Goal: Task Accomplishment & Management: Manage account settings

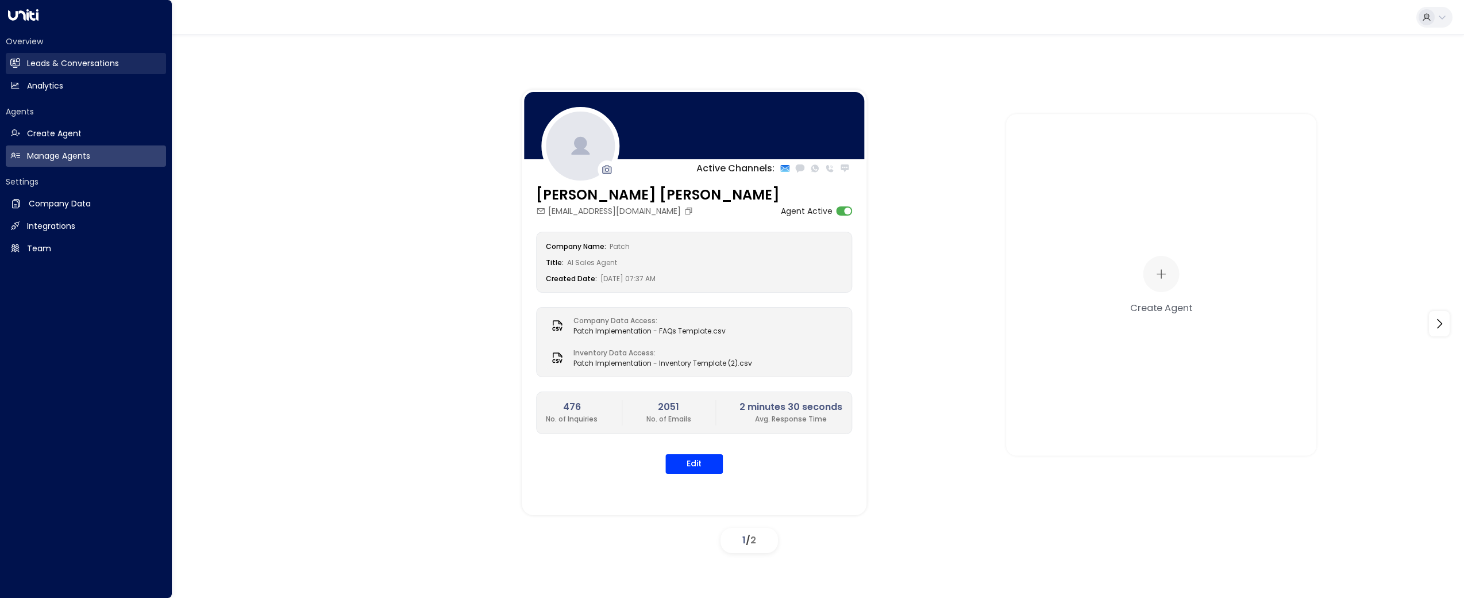
click at [44, 65] on h2 "Leads & Conversations" at bounding box center [73, 63] width 92 height 12
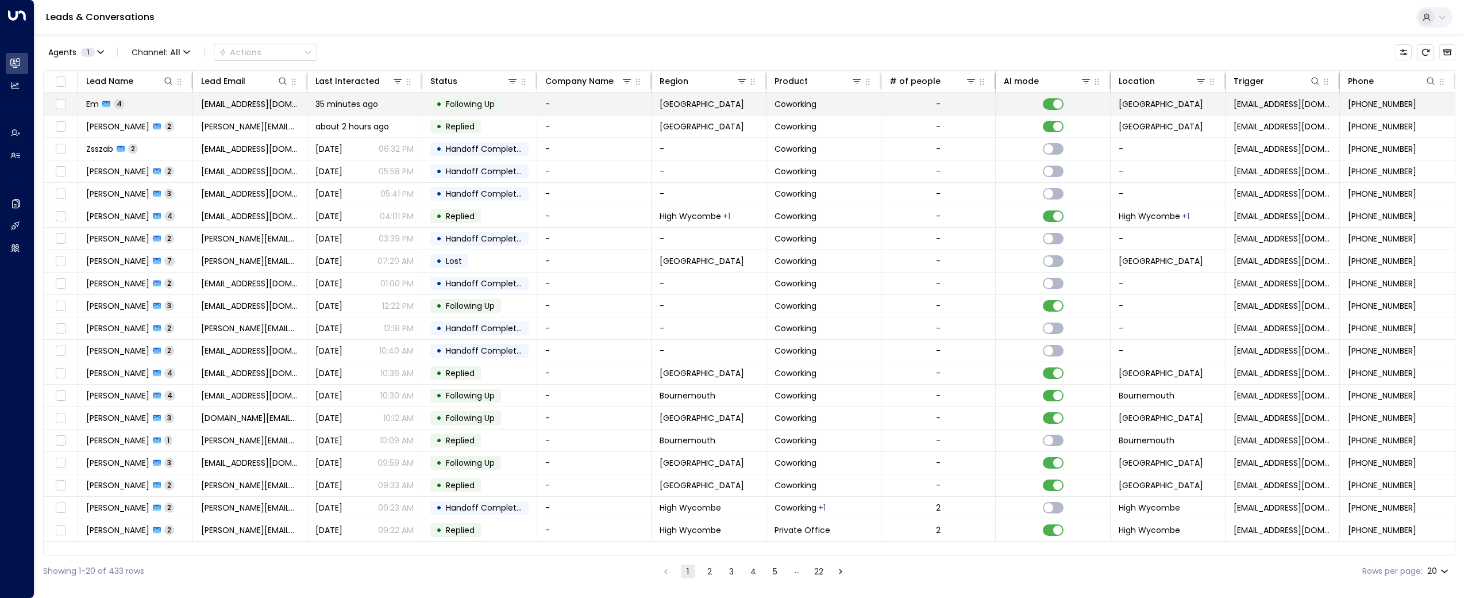
click at [118, 106] on span "4" at bounding box center [119, 104] width 11 height 10
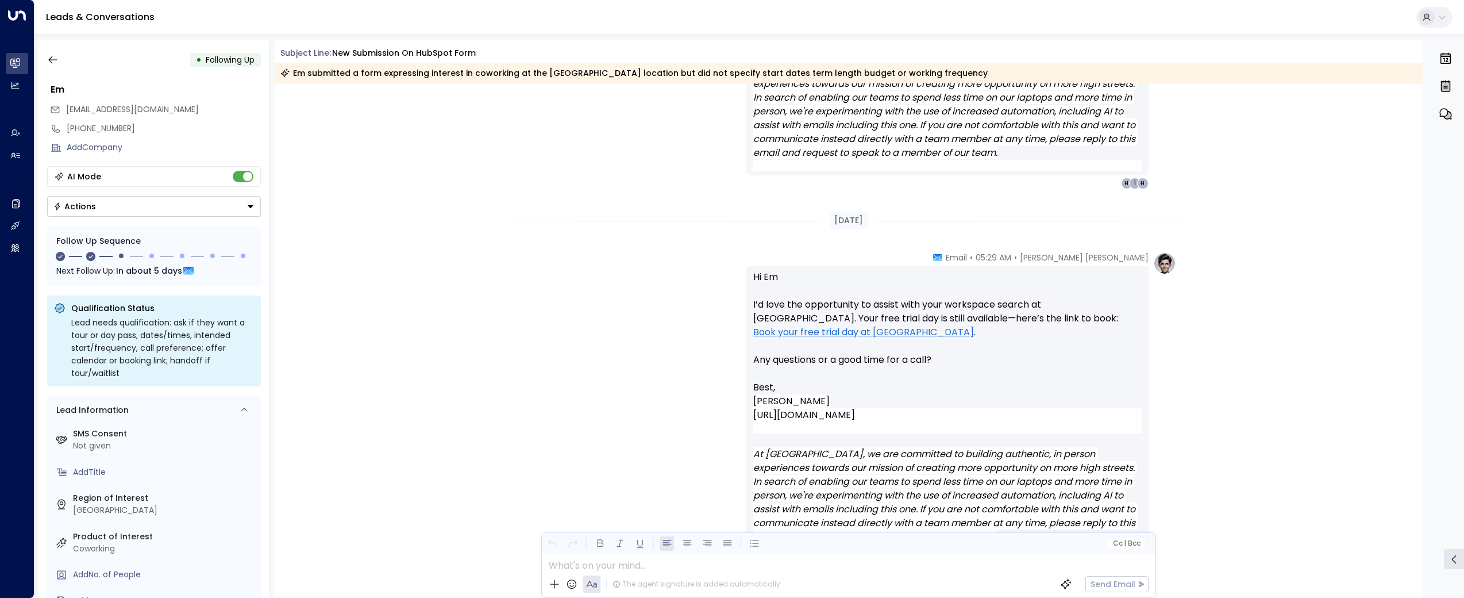
scroll to position [1141, 0]
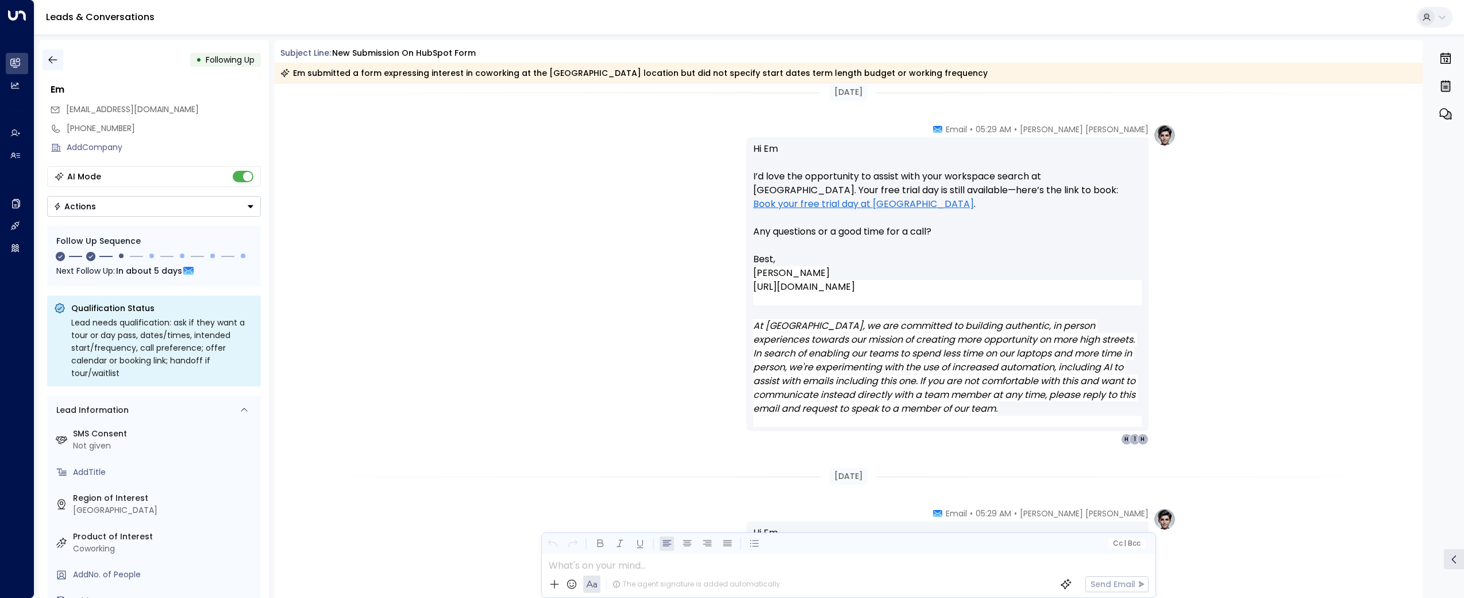
click at [52, 50] on button "button" at bounding box center [53, 59] width 21 height 21
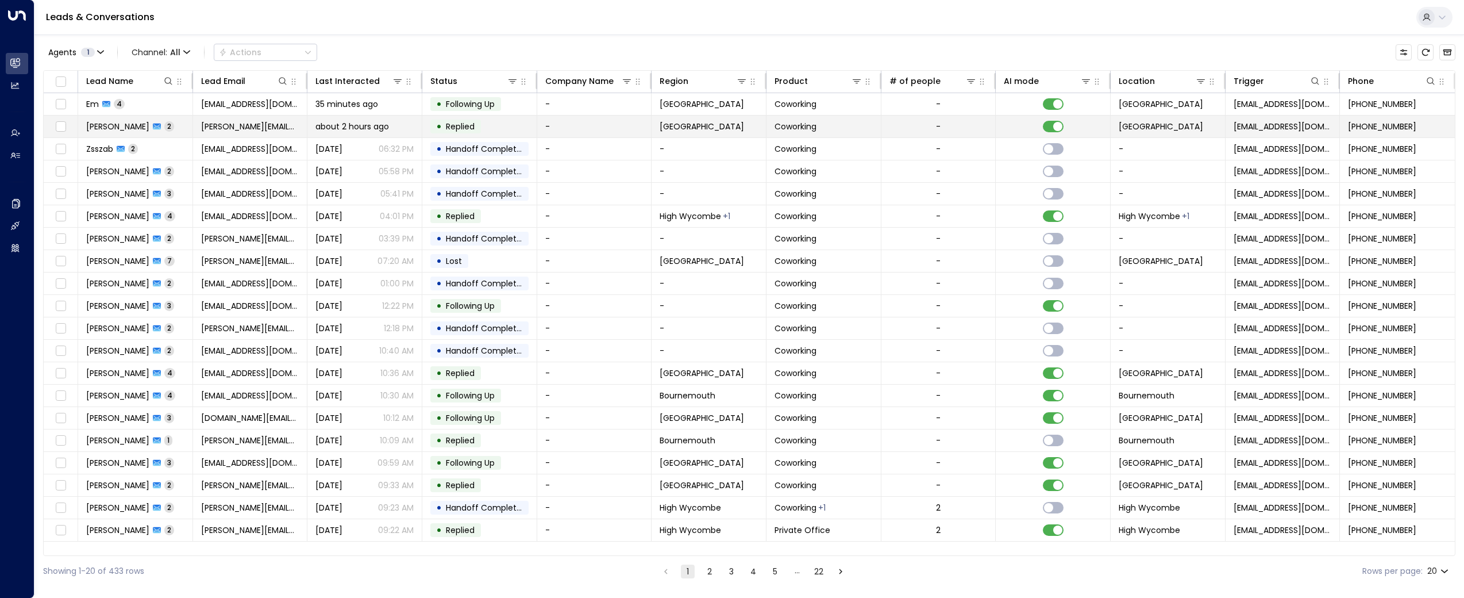
click at [109, 132] on span "[PERSON_NAME]" at bounding box center [117, 126] width 63 height 11
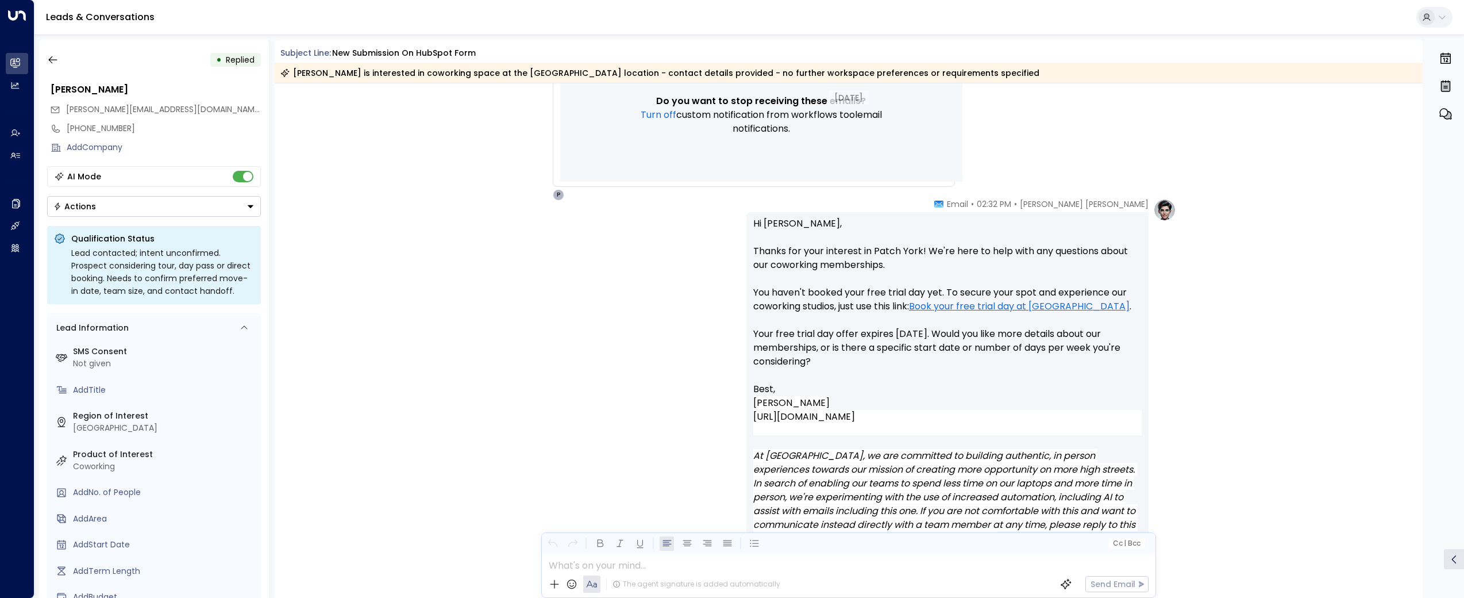
scroll to position [719, 0]
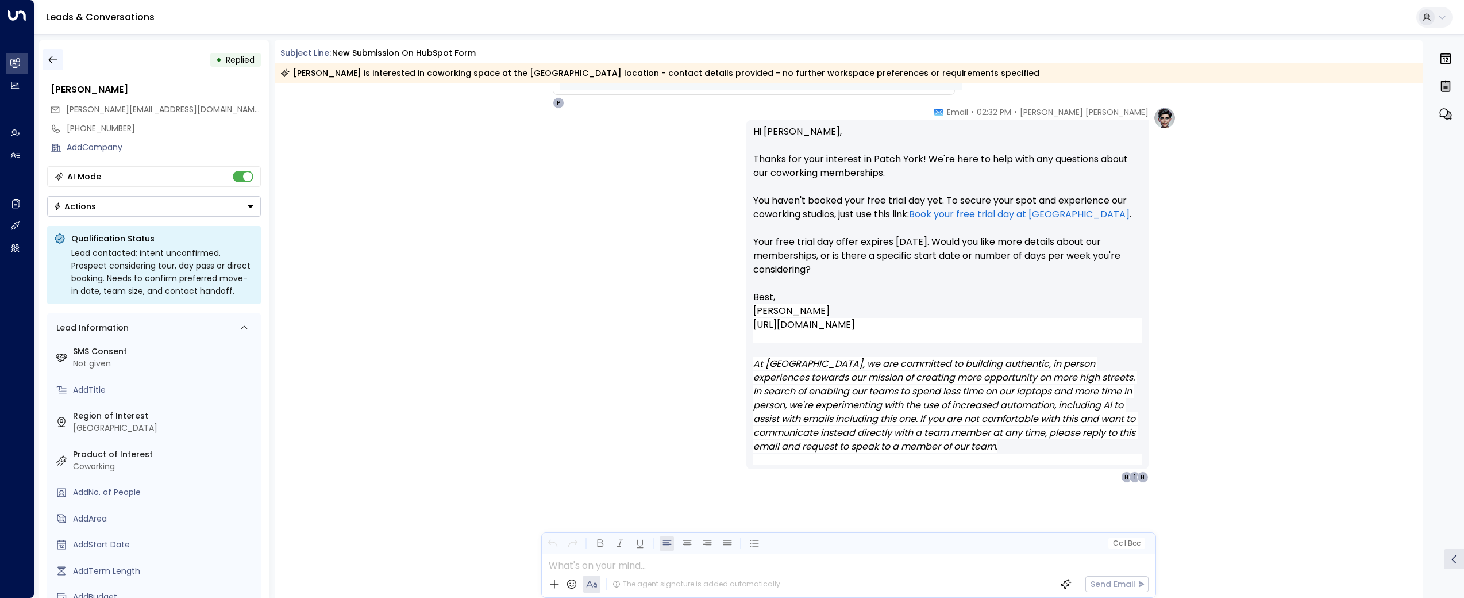
click at [57, 61] on icon "button" at bounding box center [52, 59] width 11 height 11
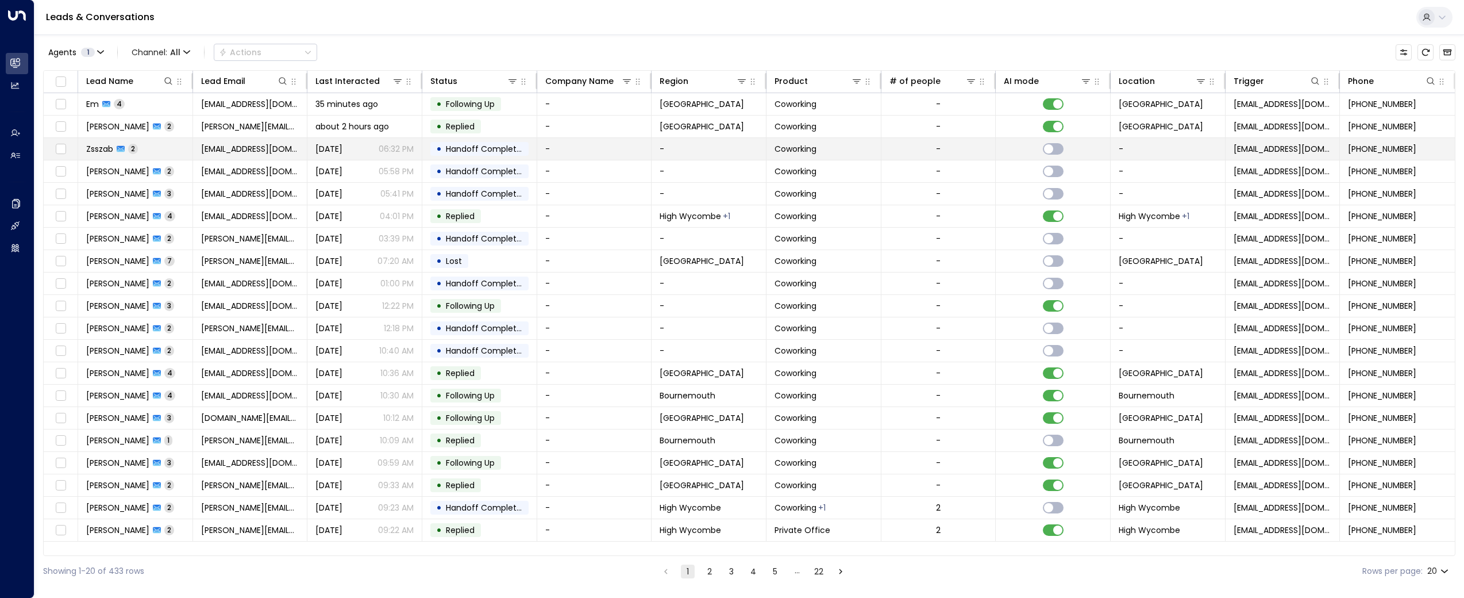
click at [93, 151] on span "Zsszab" at bounding box center [99, 148] width 27 height 11
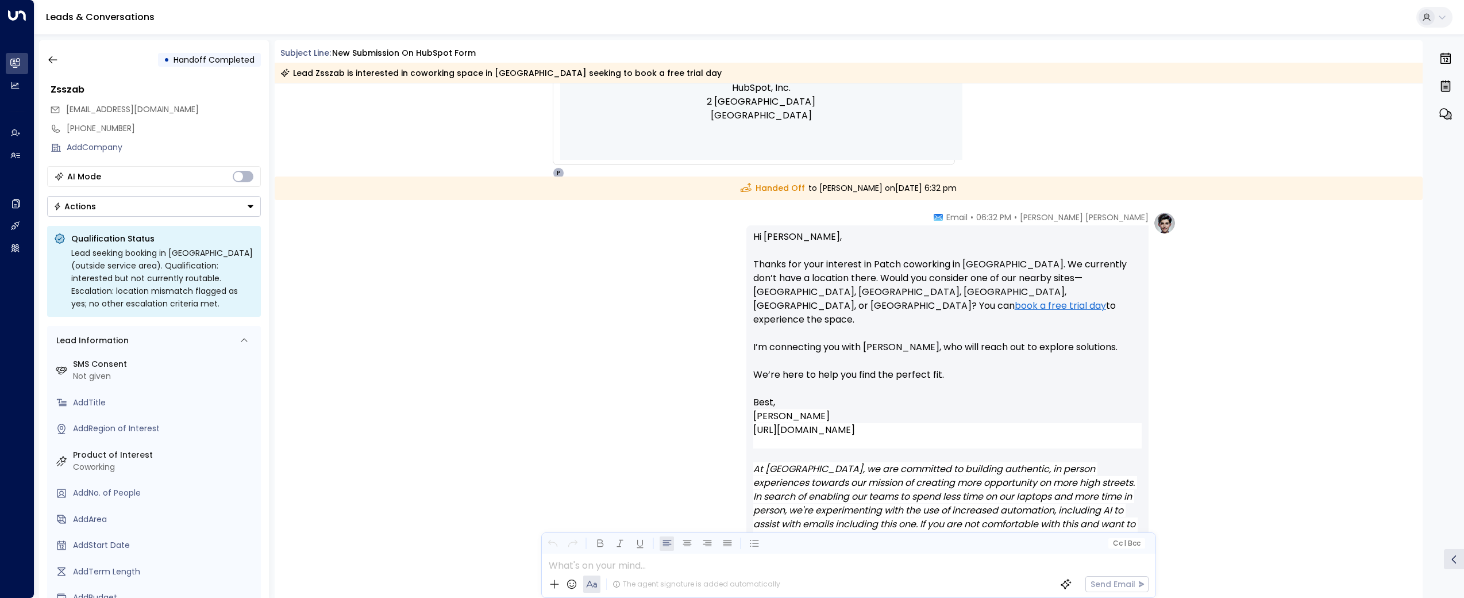
scroll to position [681, 0]
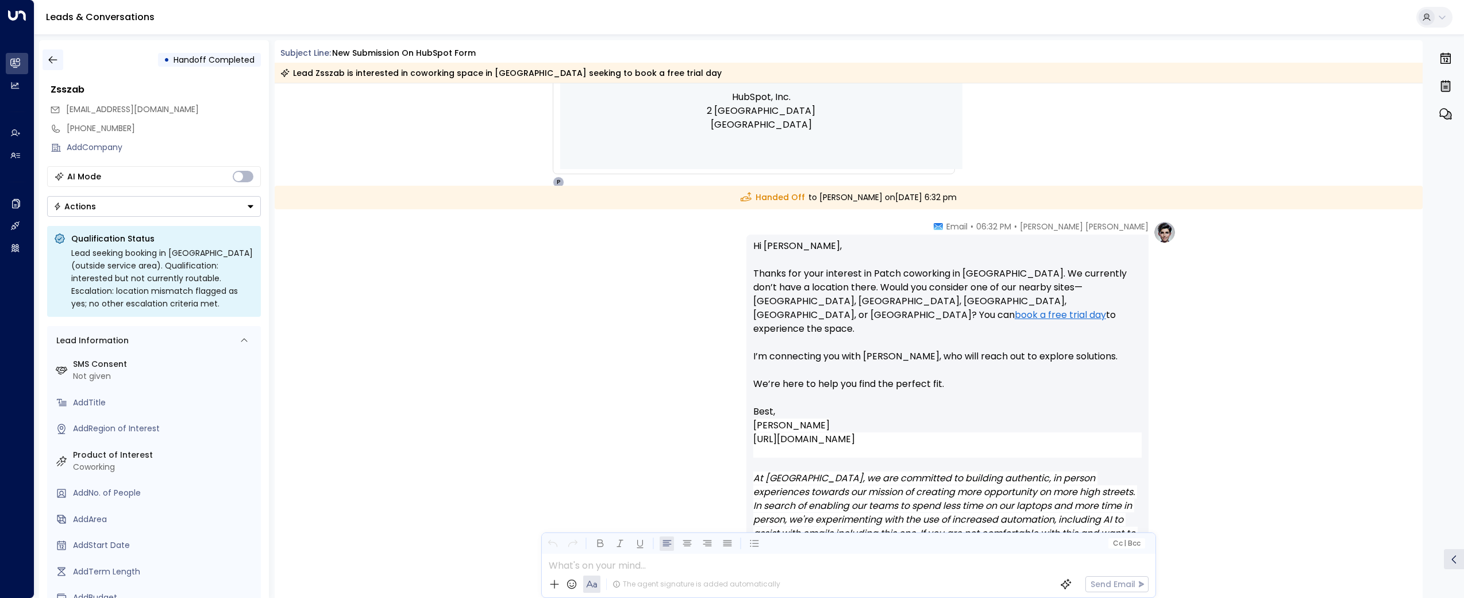
click at [49, 61] on icon "button" at bounding box center [52, 59] width 9 height 7
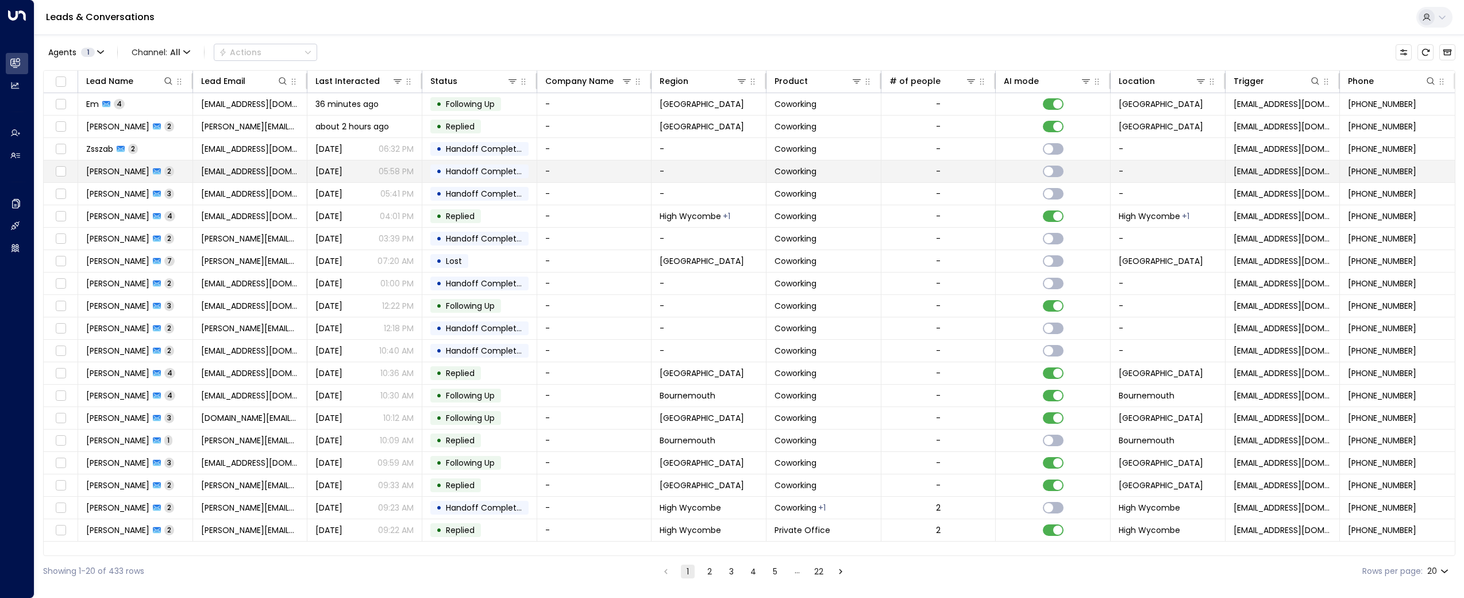
click at [111, 171] on span "[PERSON_NAME]" at bounding box center [117, 170] width 63 height 11
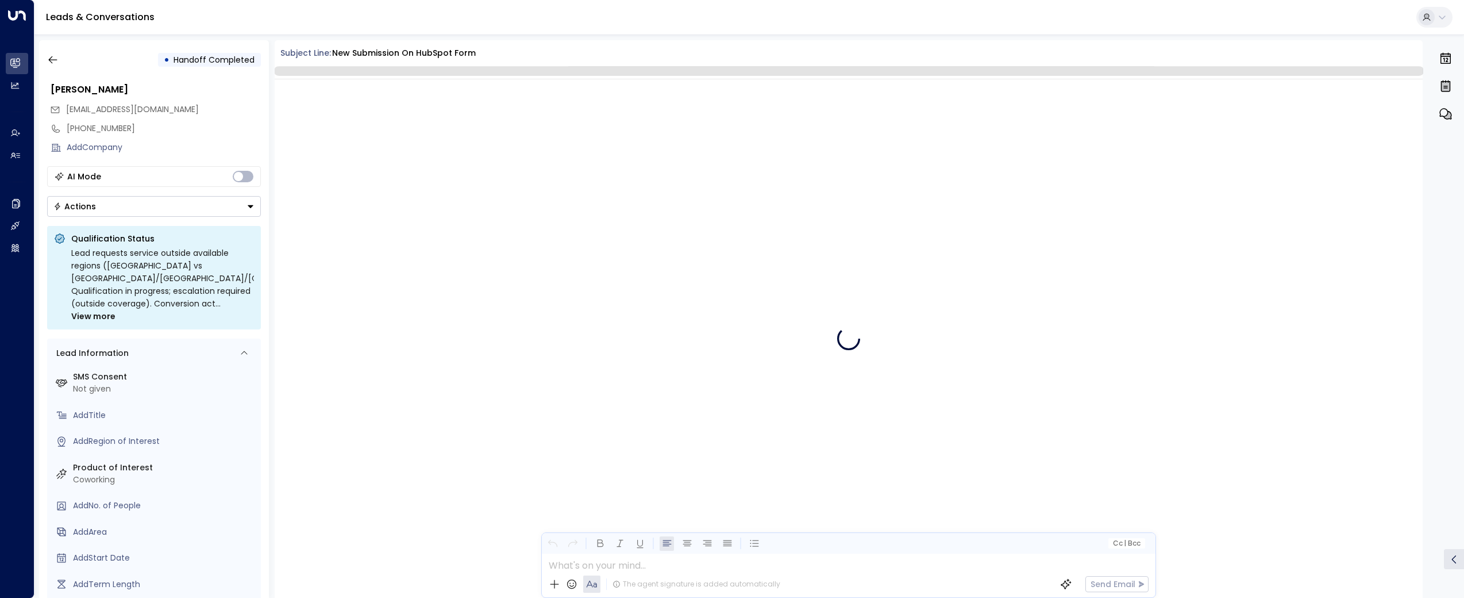
scroll to position [750, 0]
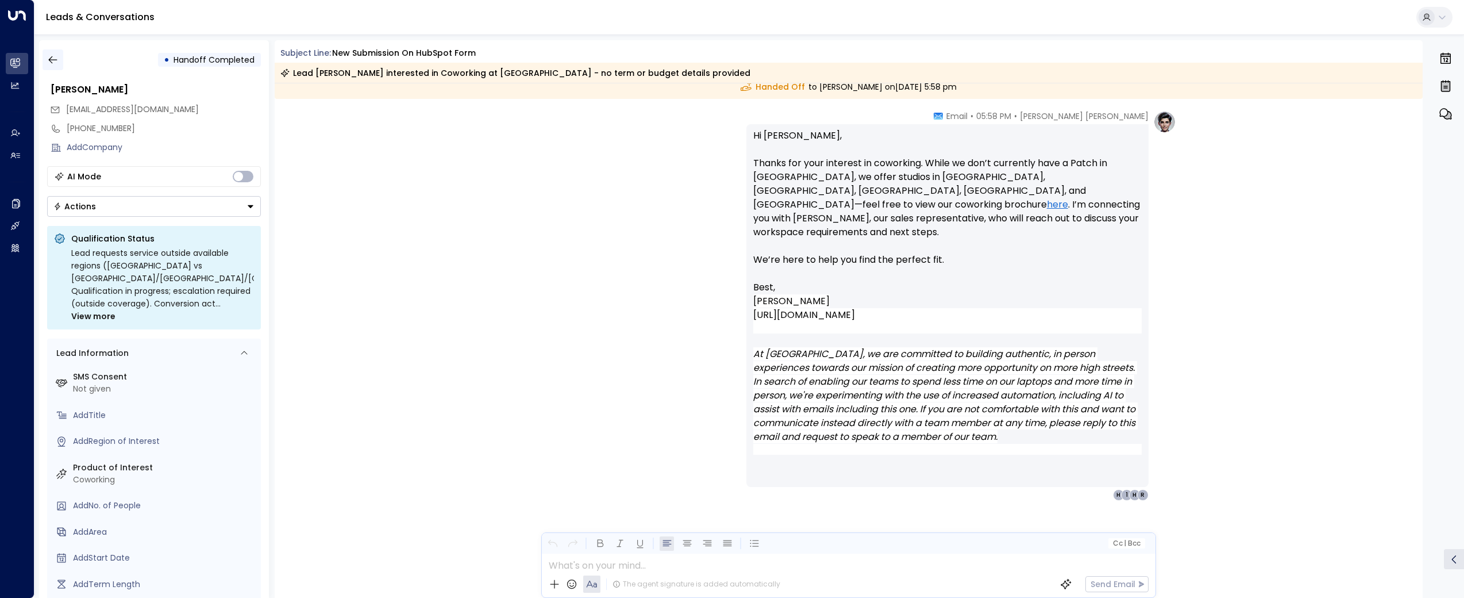
click at [49, 60] on icon "button" at bounding box center [52, 59] width 9 height 7
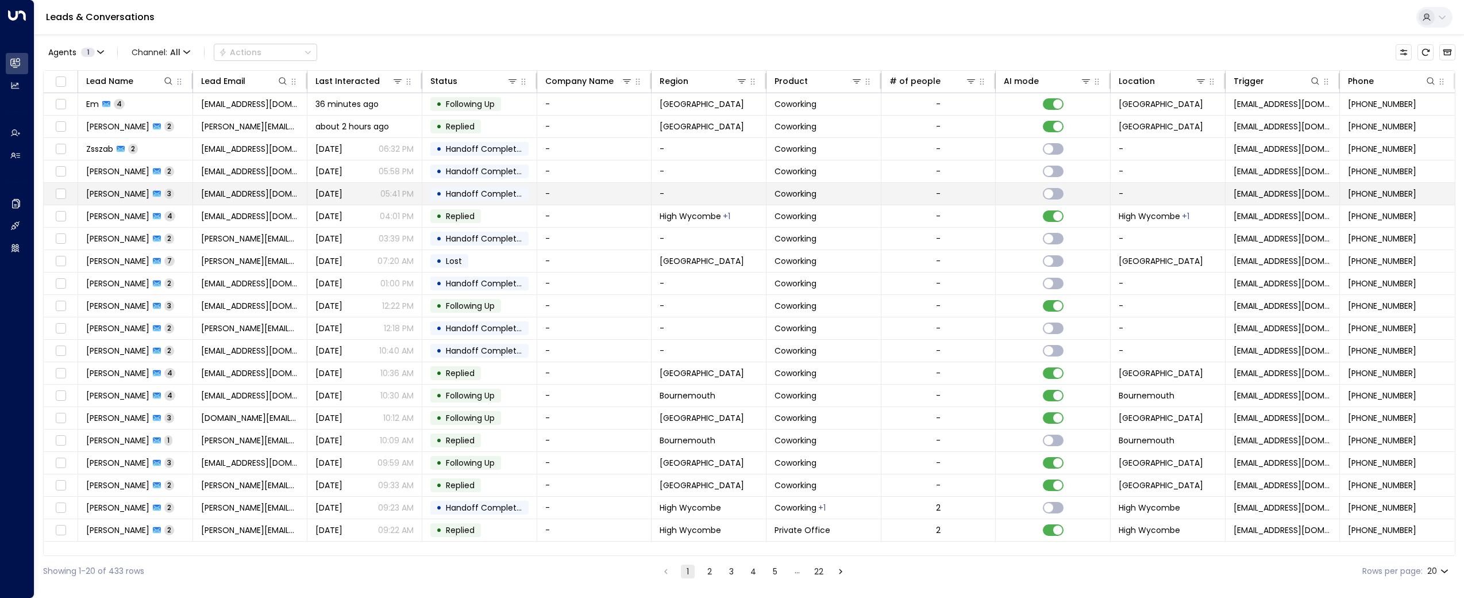
click at [102, 202] on td "[PERSON_NAME] 3" at bounding box center [135, 194] width 115 height 22
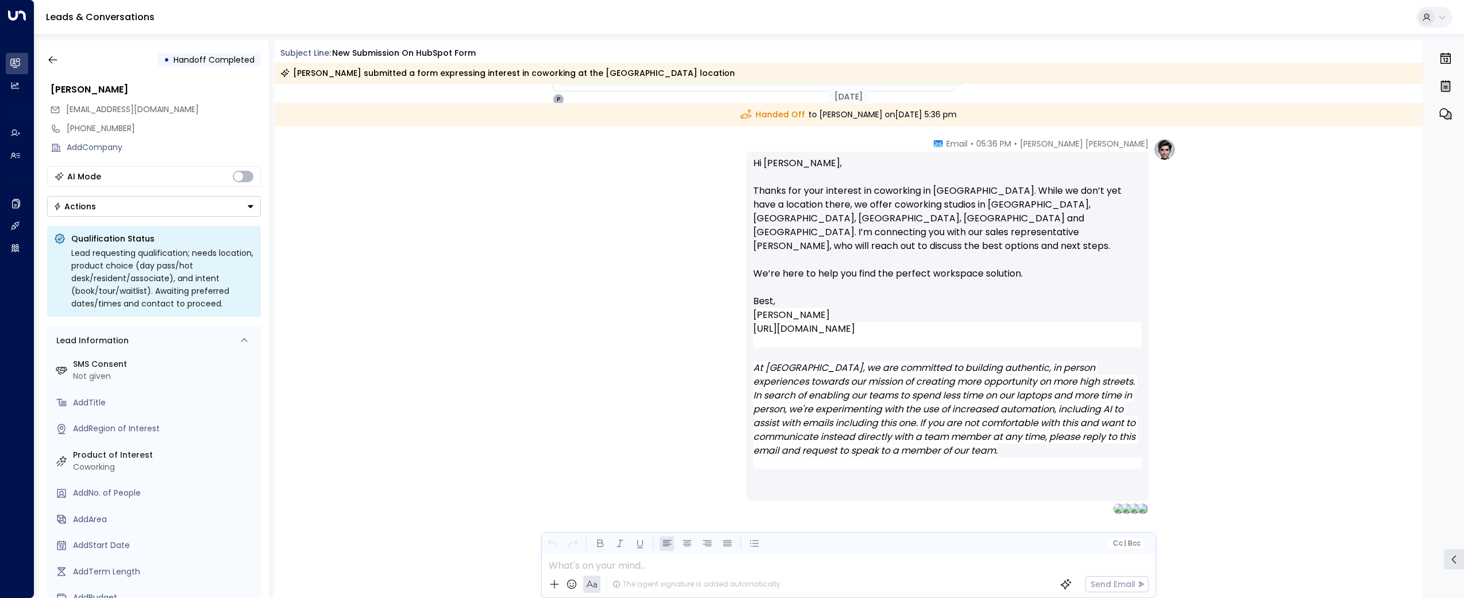
scroll to position [1515, 0]
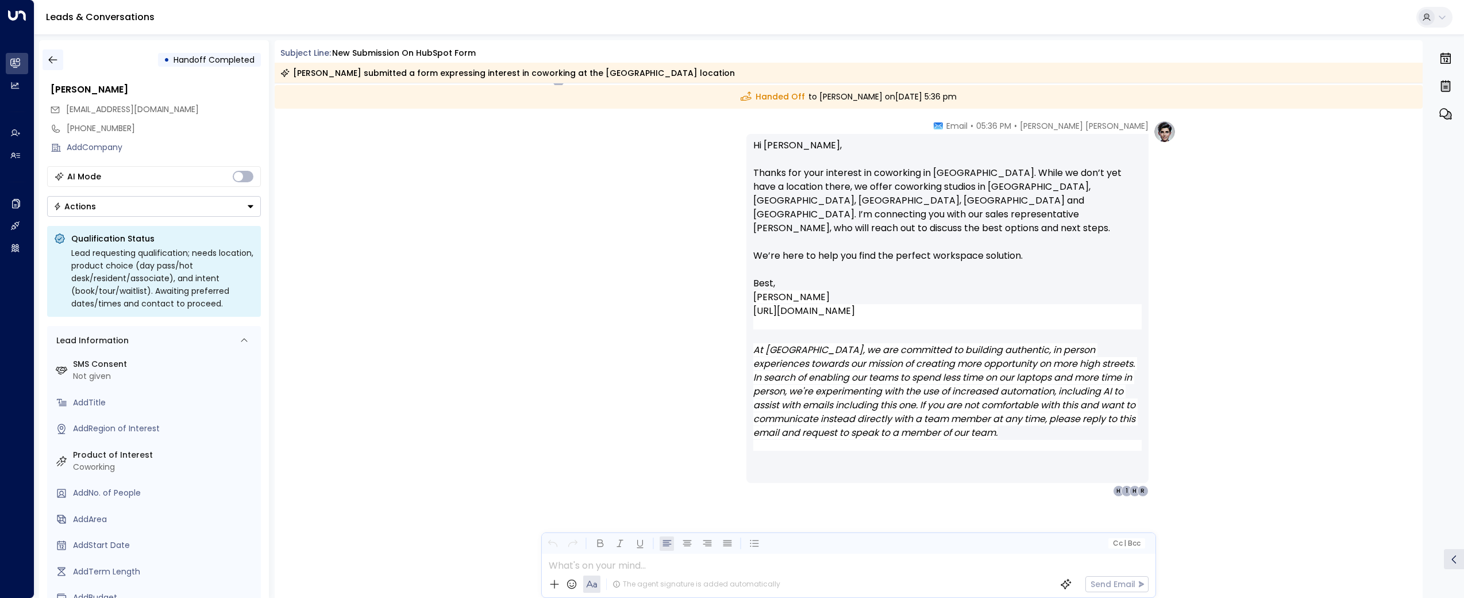
click at [47, 55] on icon "button" at bounding box center [52, 59] width 11 height 11
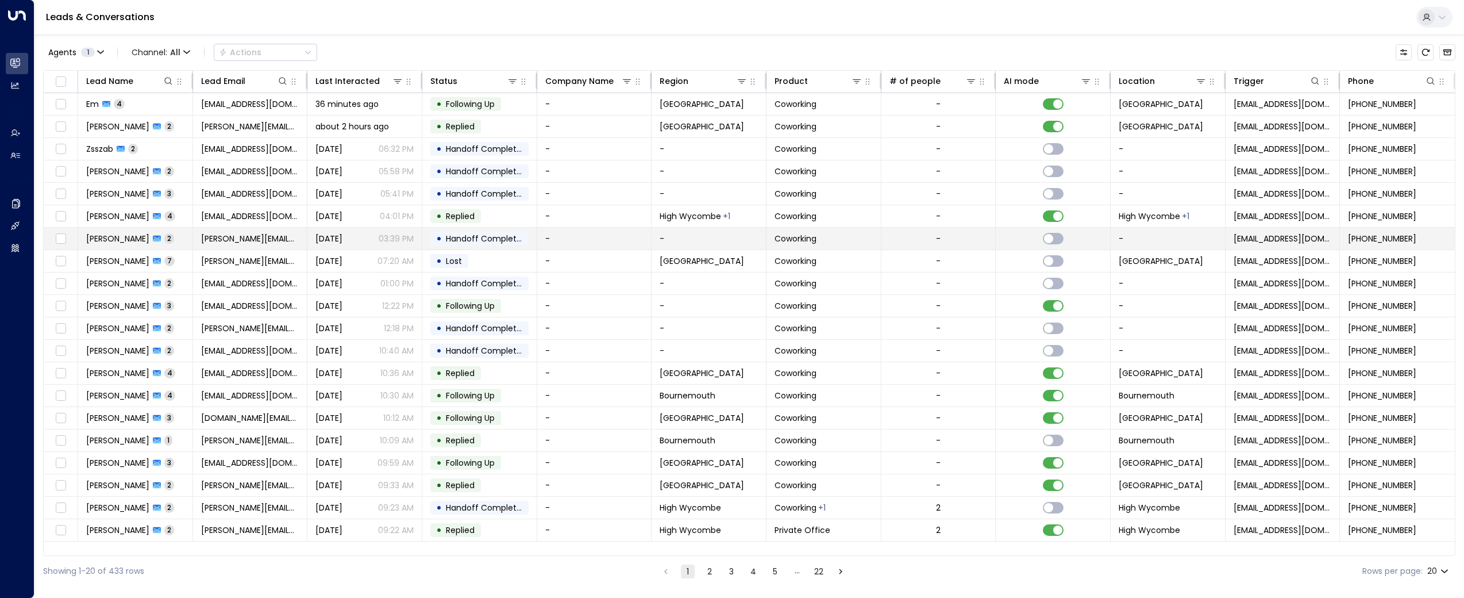
click at [102, 240] on span "[PERSON_NAME]" at bounding box center [117, 238] width 63 height 11
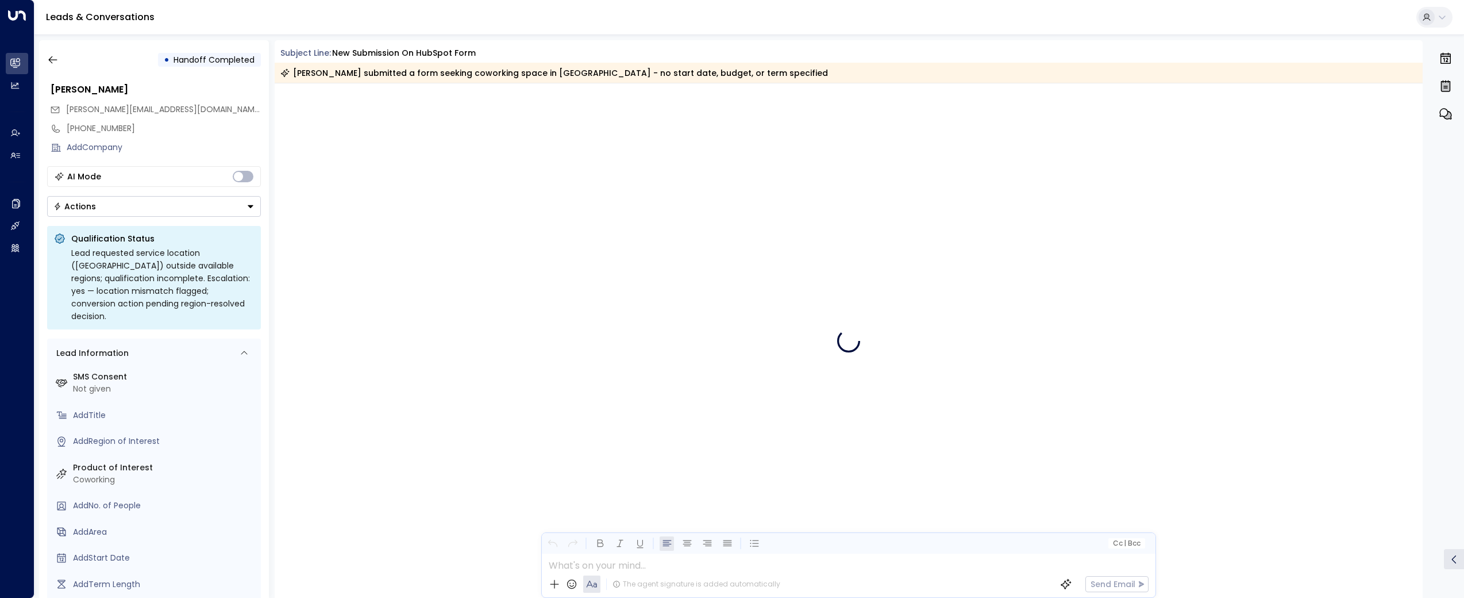
scroll to position [810, 0]
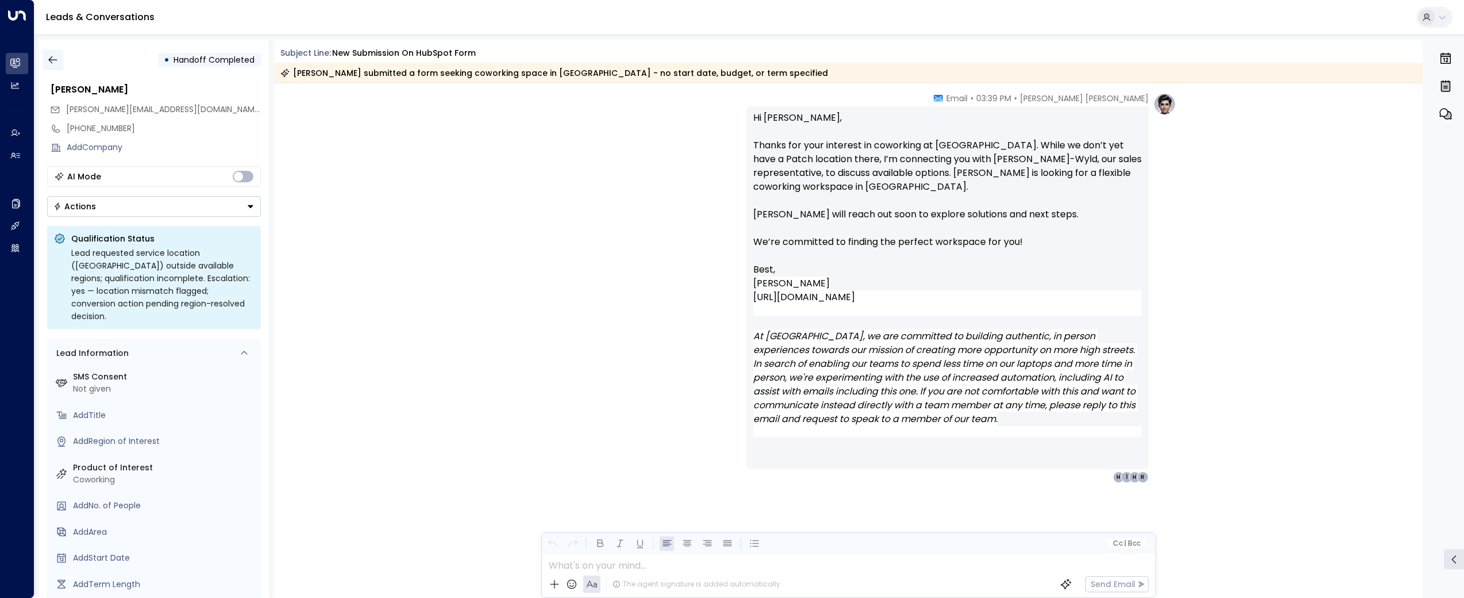
click at [60, 60] on button "button" at bounding box center [53, 59] width 21 height 21
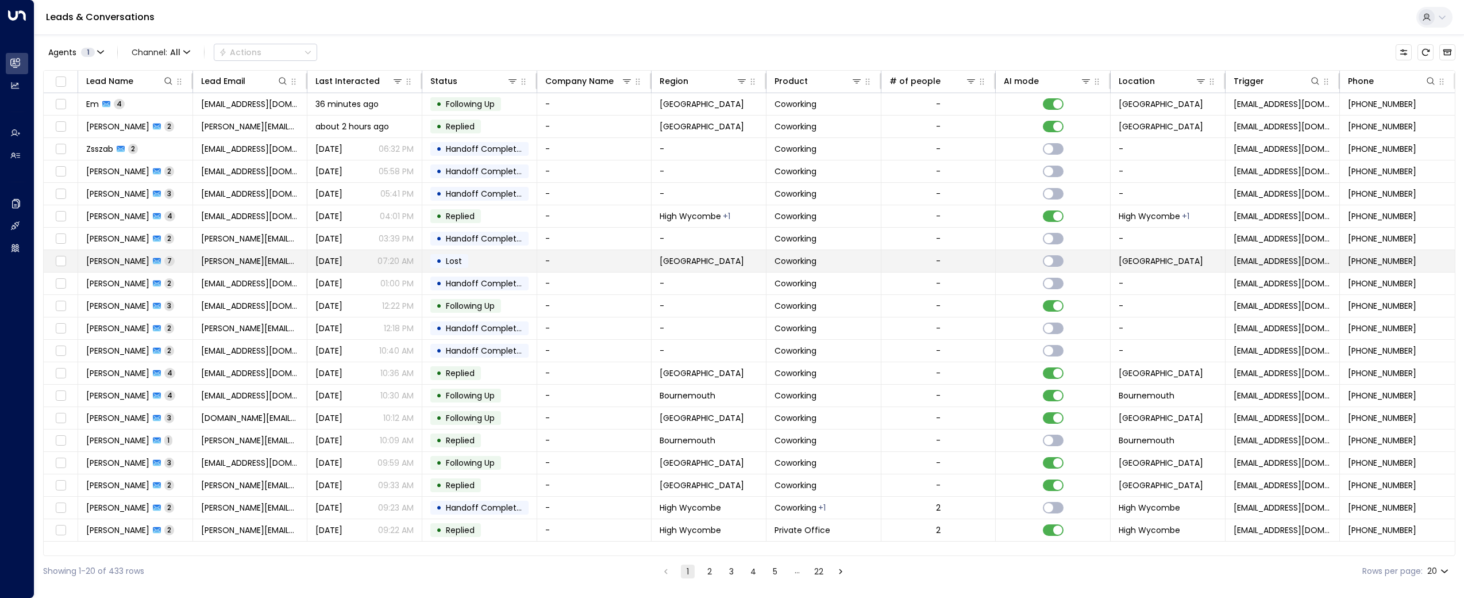
click at [100, 260] on span "[PERSON_NAME]" at bounding box center [117, 260] width 63 height 11
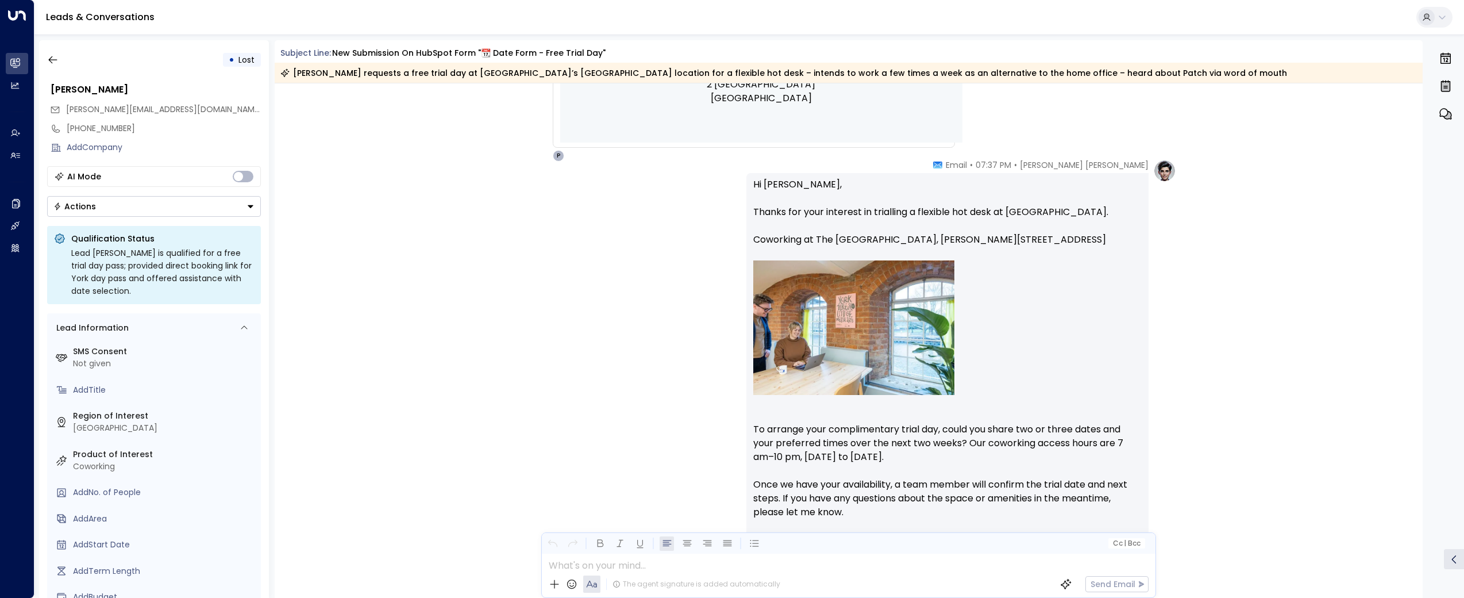
scroll to position [946, 0]
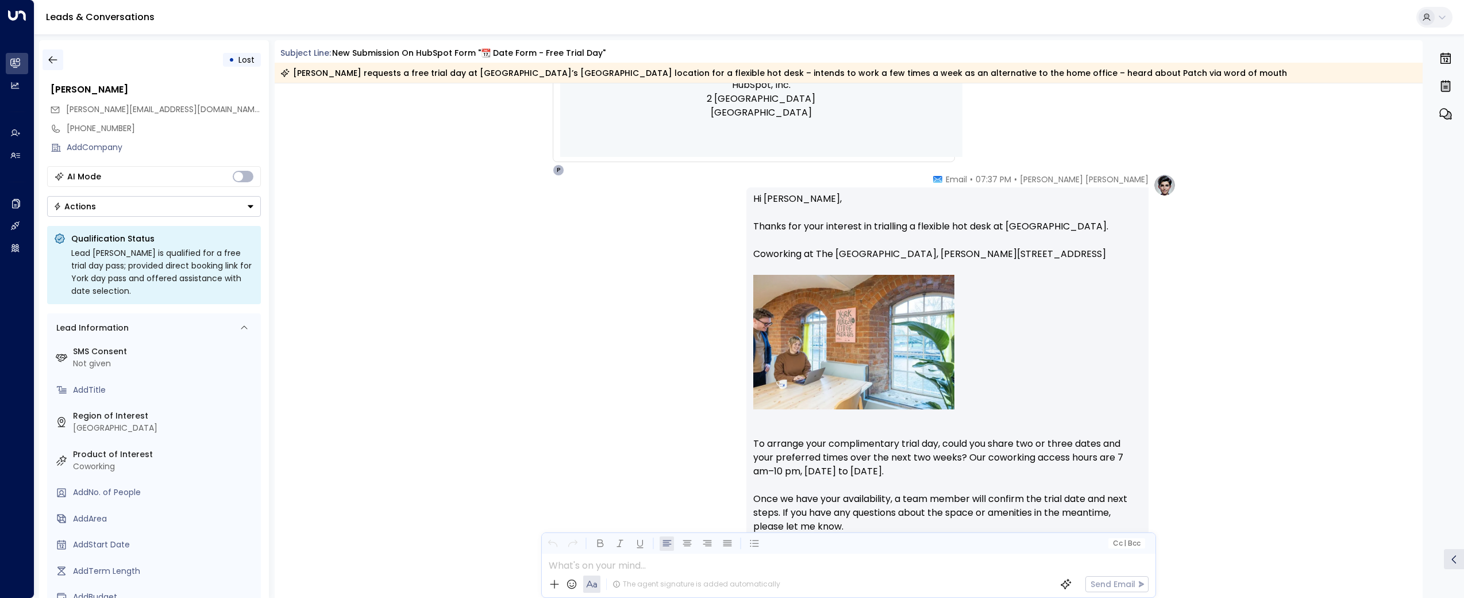
click at [58, 56] on button "button" at bounding box center [53, 59] width 21 height 21
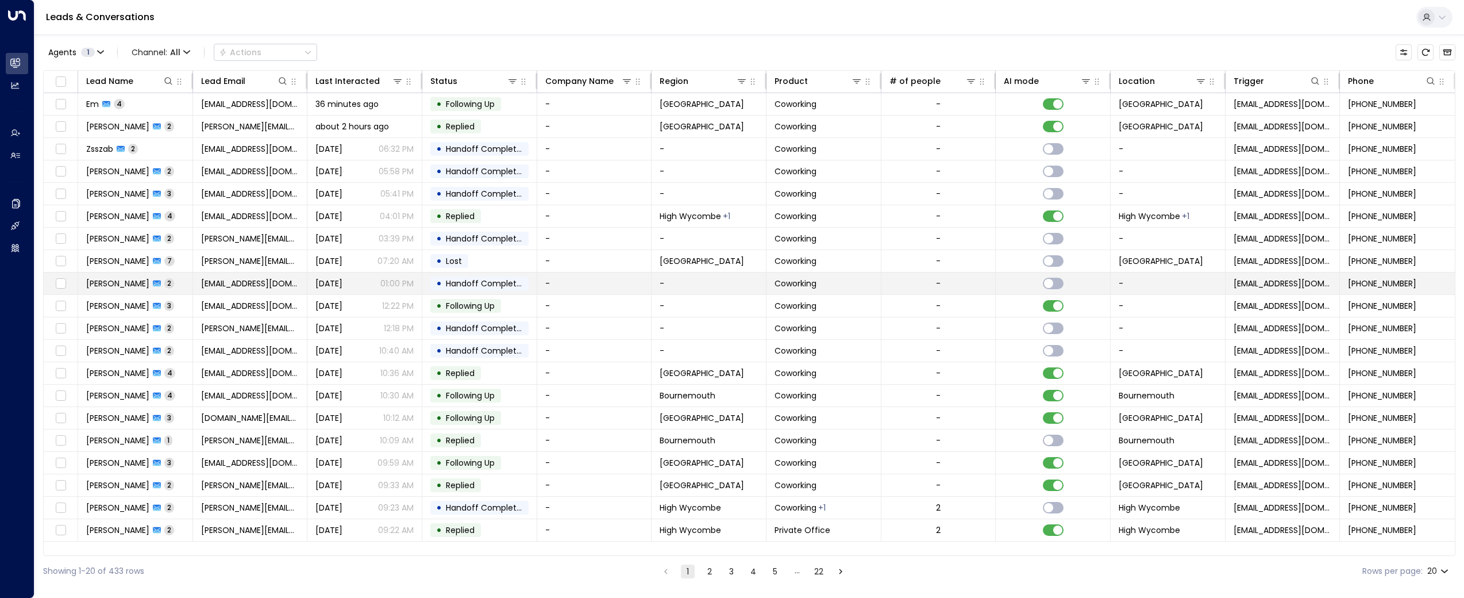
click at [122, 278] on span "[PERSON_NAME]" at bounding box center [117, 283] width 63 height 11
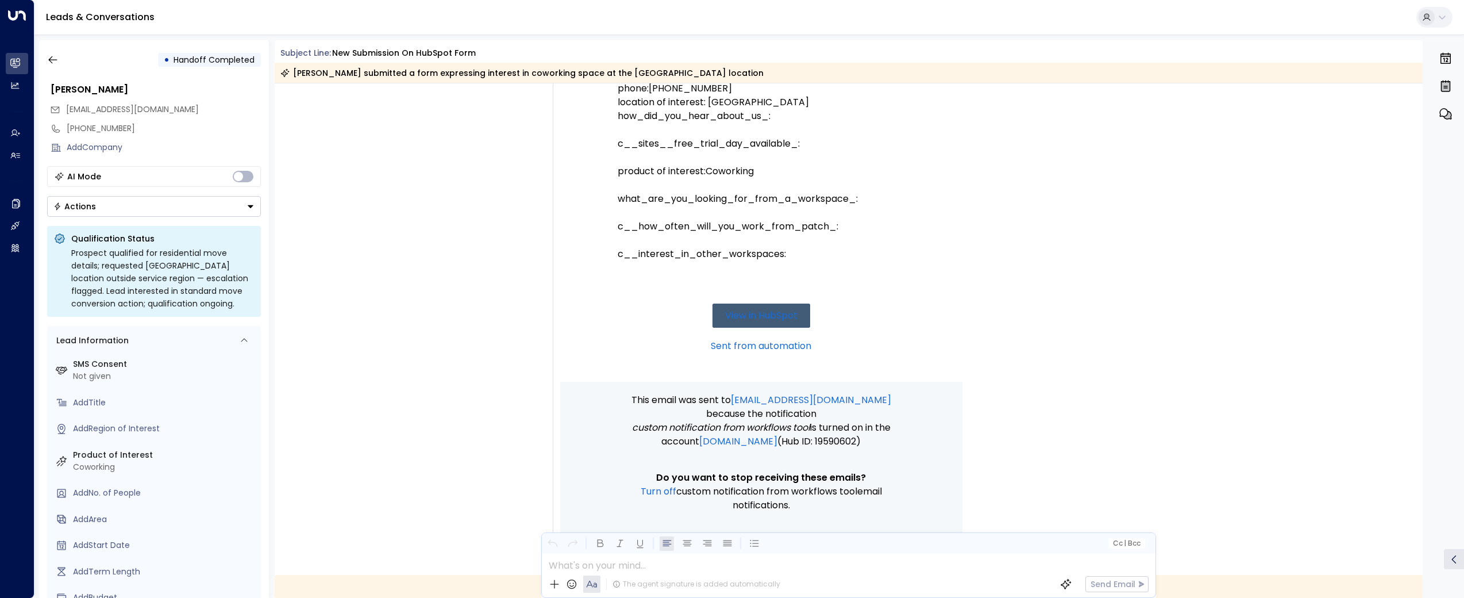
scroll to position [125, 0]
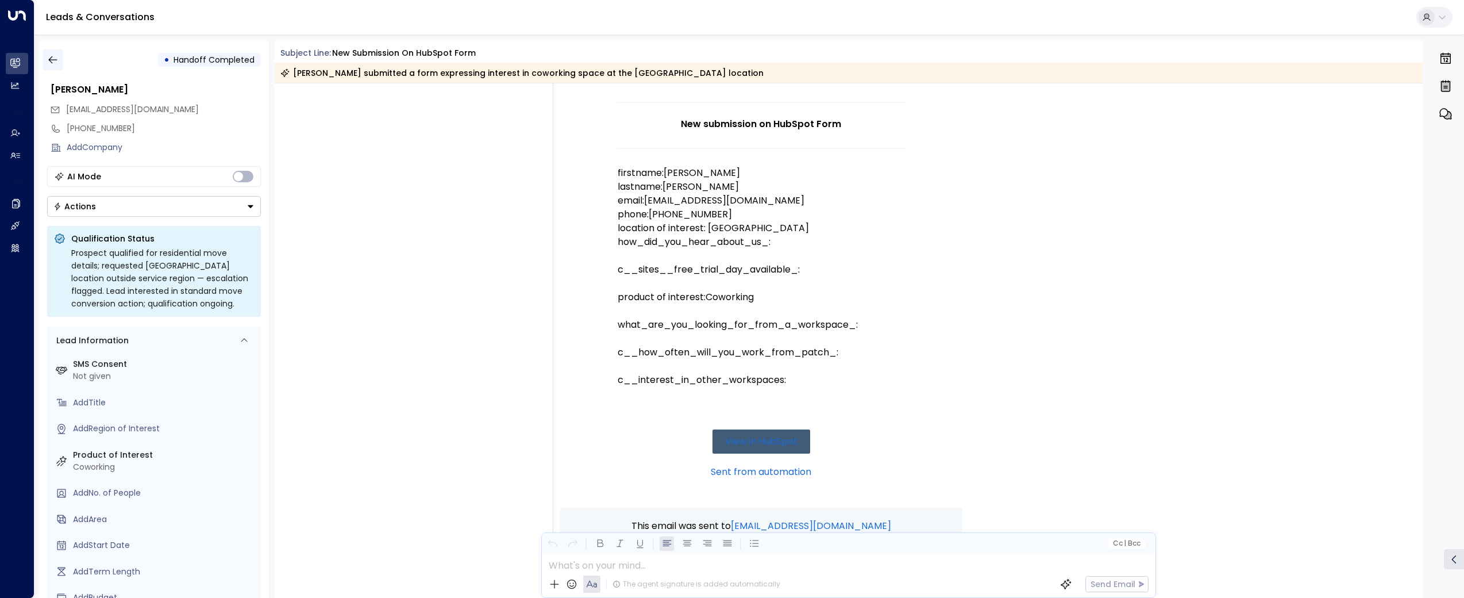
click at [55, 63] on icon "button" at bounding box center [52, 59] width 11 height 11
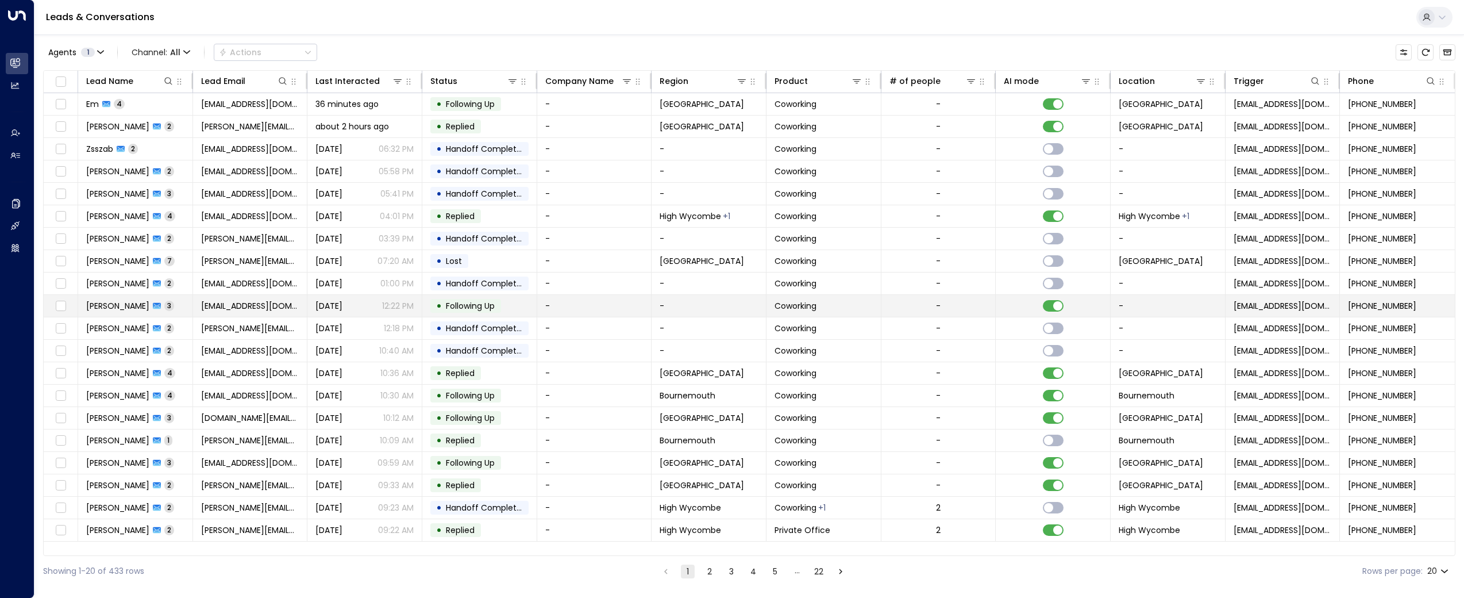
click at [105, 307] on span "[PERSON_NAME]" at bounding box center [117, 305] width 63 height 11
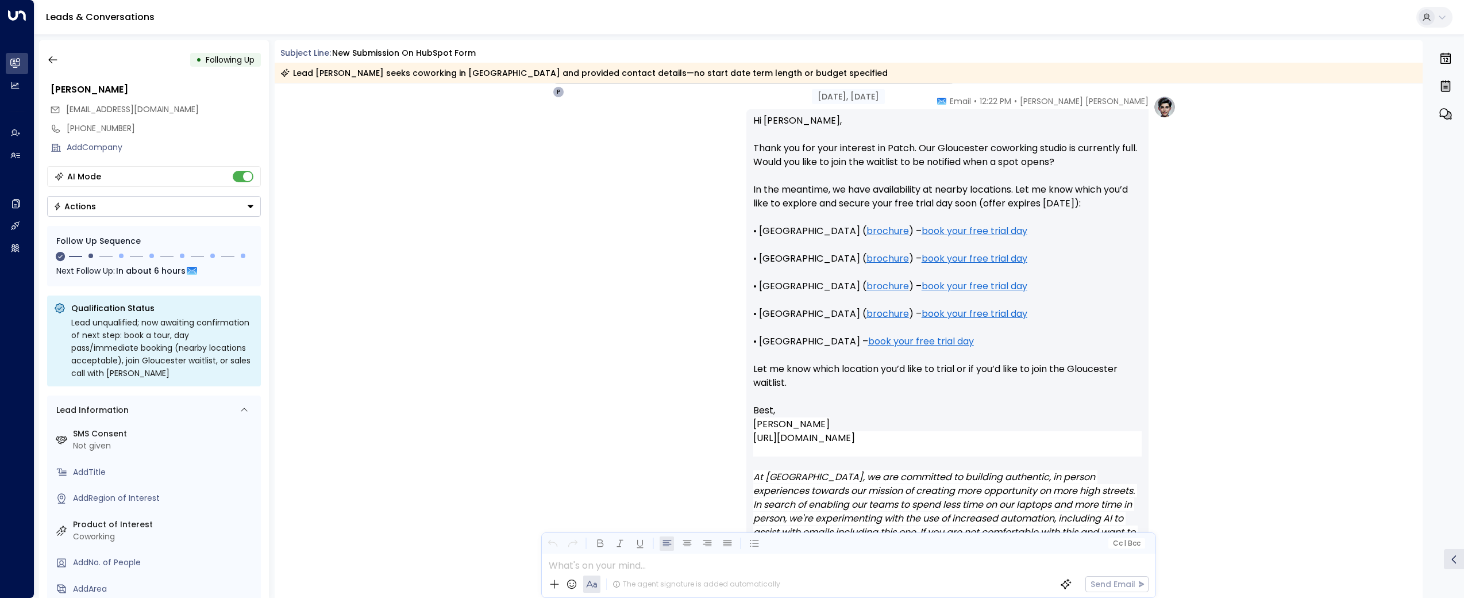
scroll to position [770, 0]
click at [52, 60] on icon "button" at bounding box center [52, 59] width 11 height 11
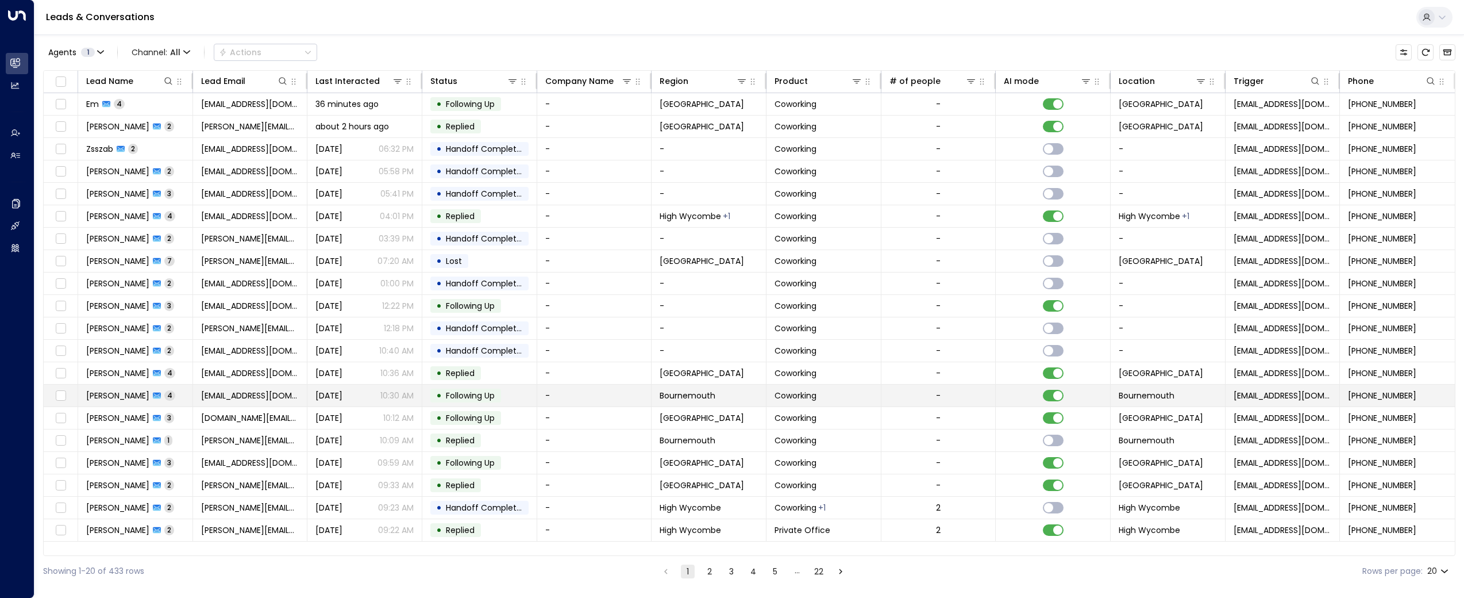
click at [101, 392] on span "[PERSON_NAME]" at bounding box center [117, 395] width 63 height 11
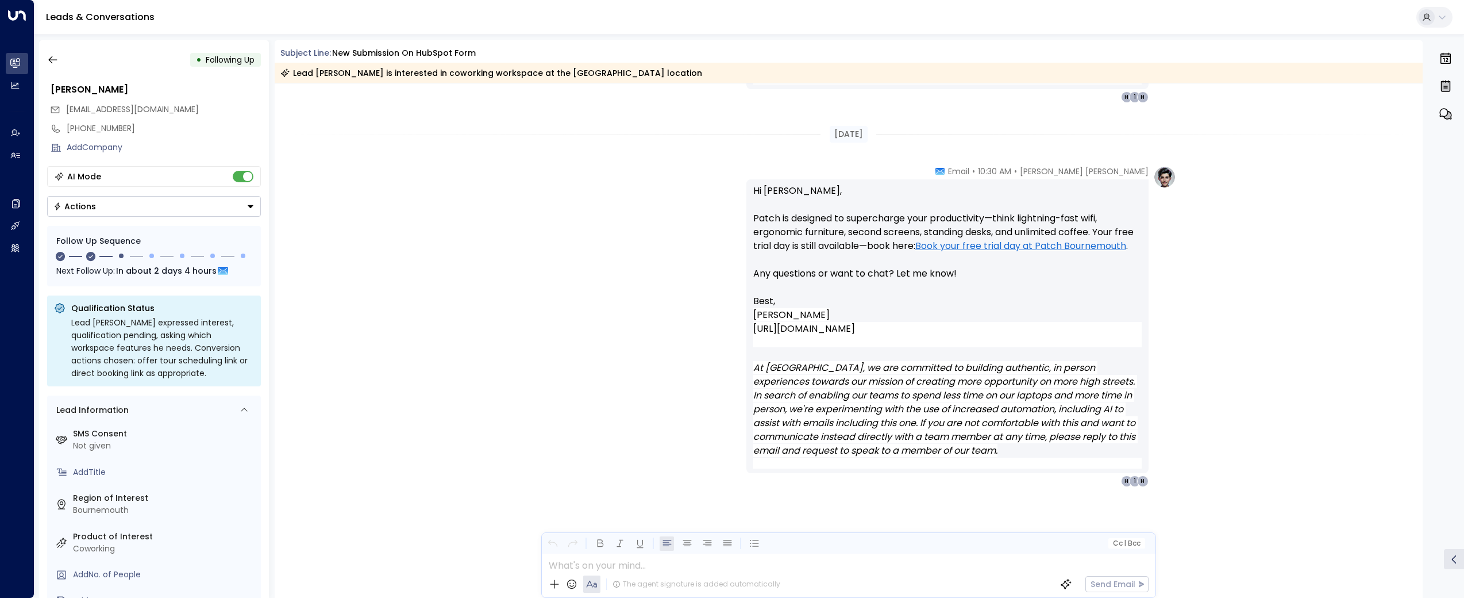
scroll to position [853, 0]
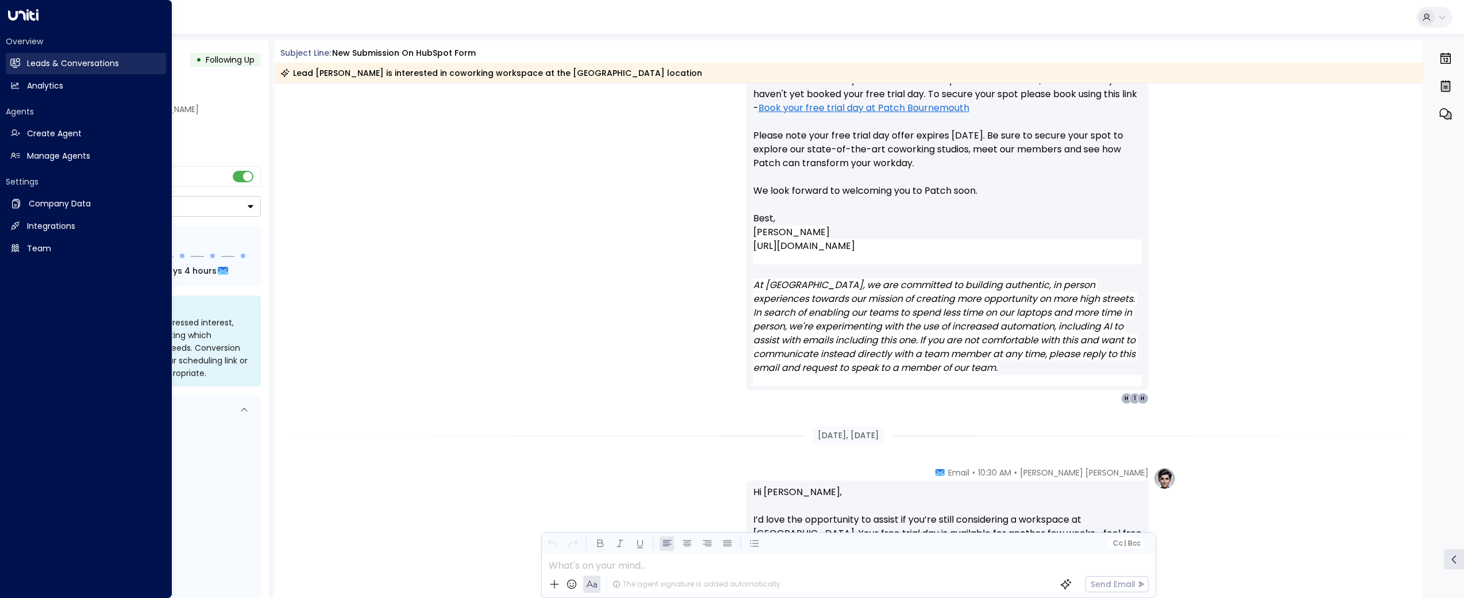
click at [53, 58] on h2 "Leads & Conversations" at bounding box center [73, 63] width 92 height 12
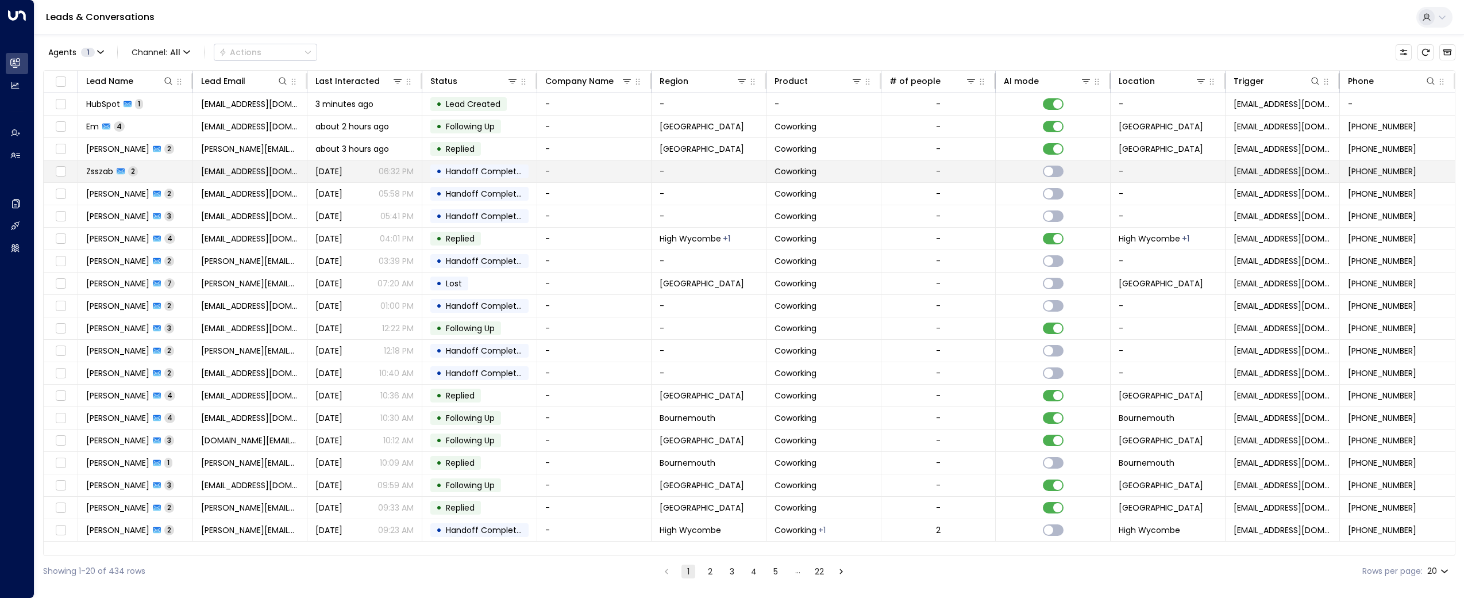
scroll to position [0, 1]
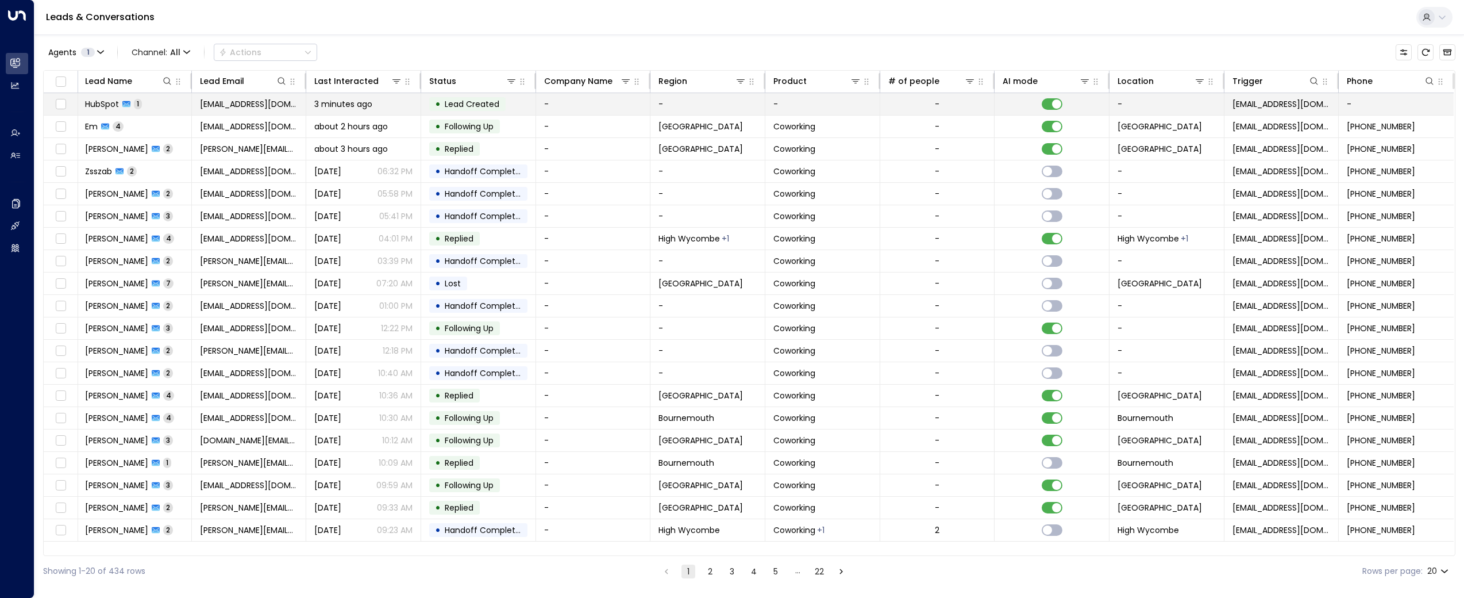
click at [103, 104] on span "HubSpot" at bounding box center [102, 103] width 34 height 11
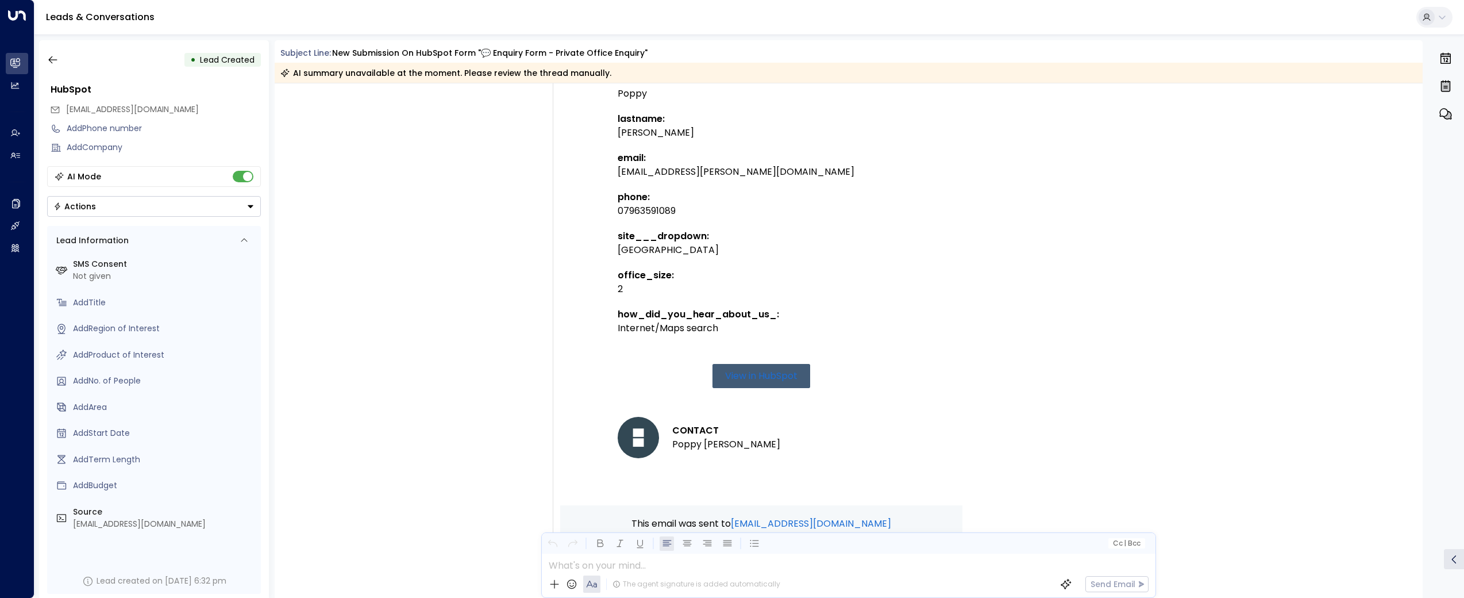
scroll to position [522, 0]
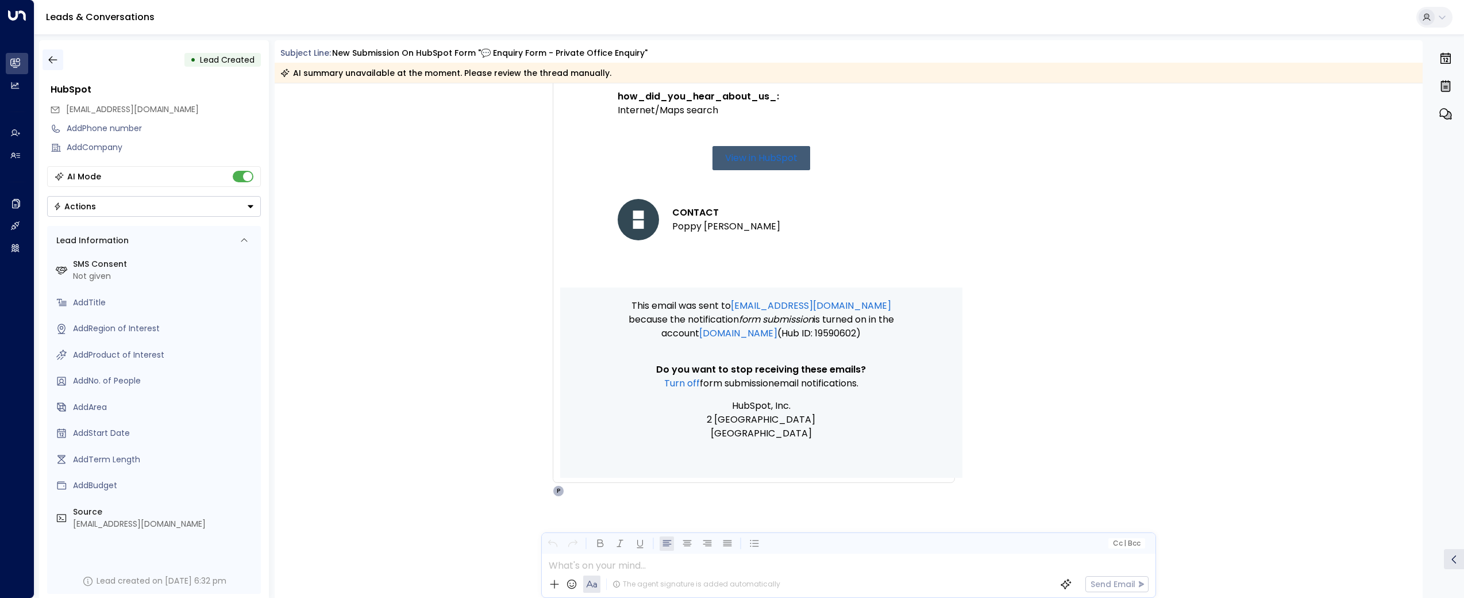
click at [57, 55] on icon "button" at bounding box center [52, 59] width 11 height 11
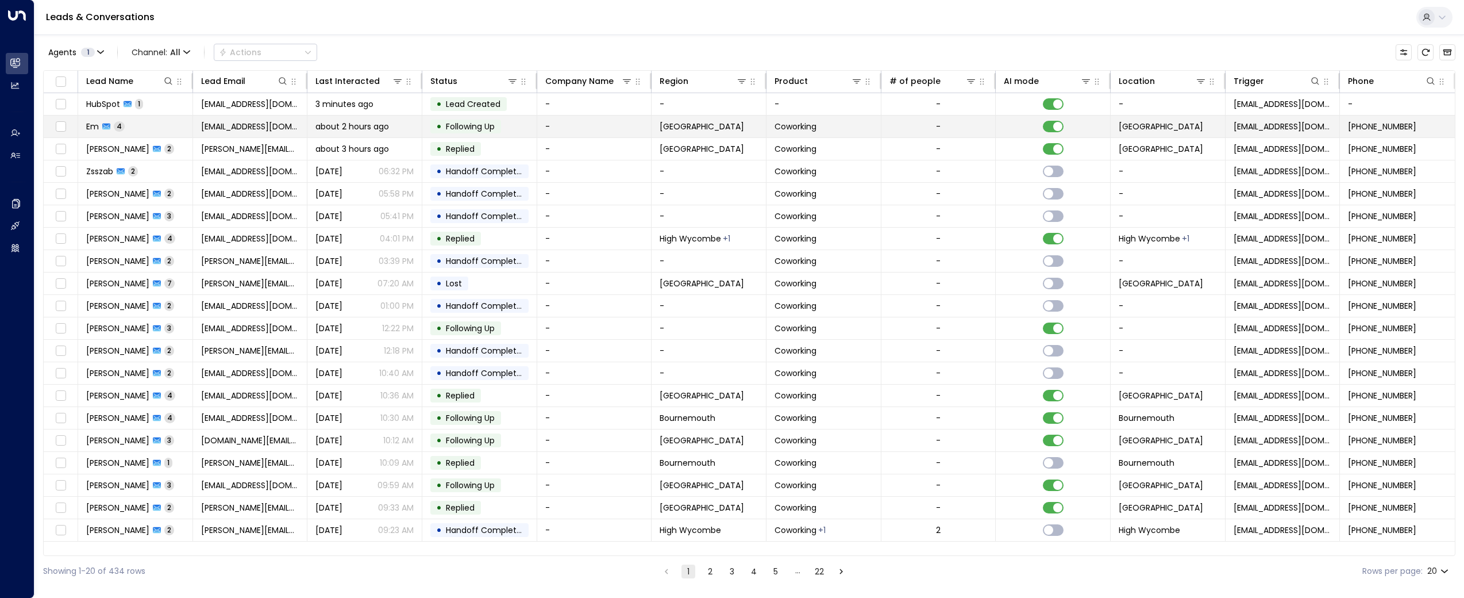
click at [123, 119] on td "Em 4" at bounding box center [135, 126] width 115 height 22
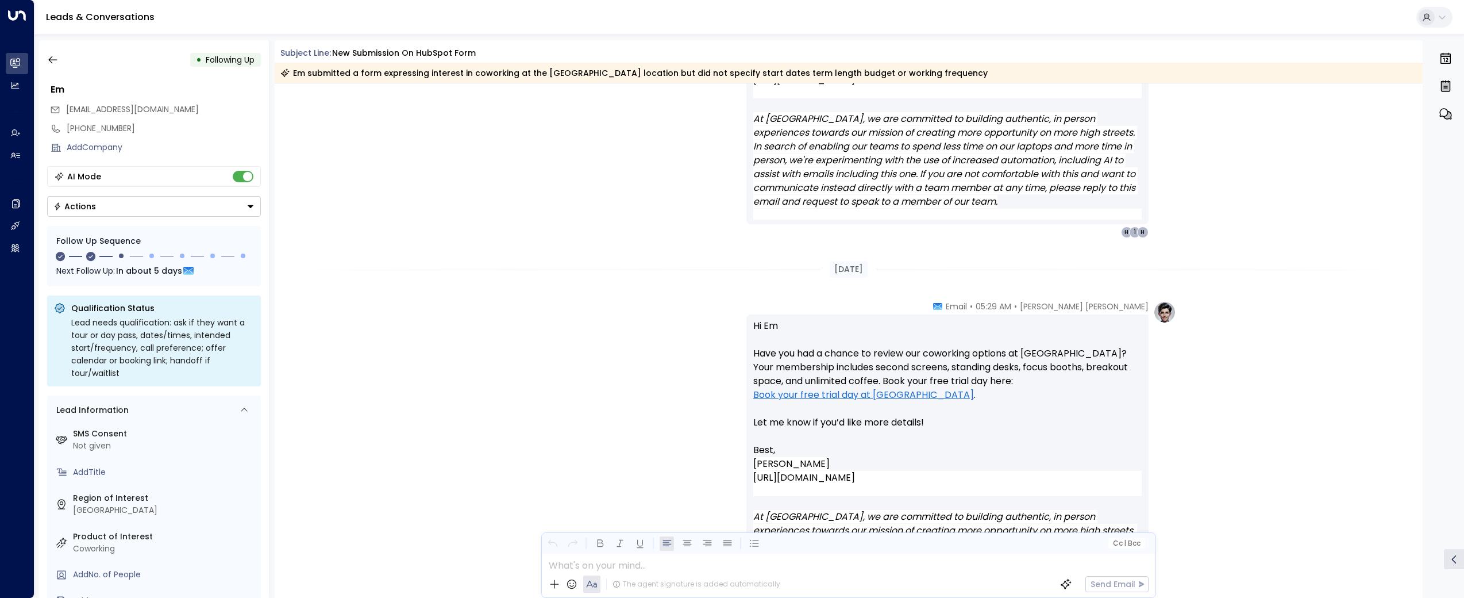
scroll to position [1501, 0]
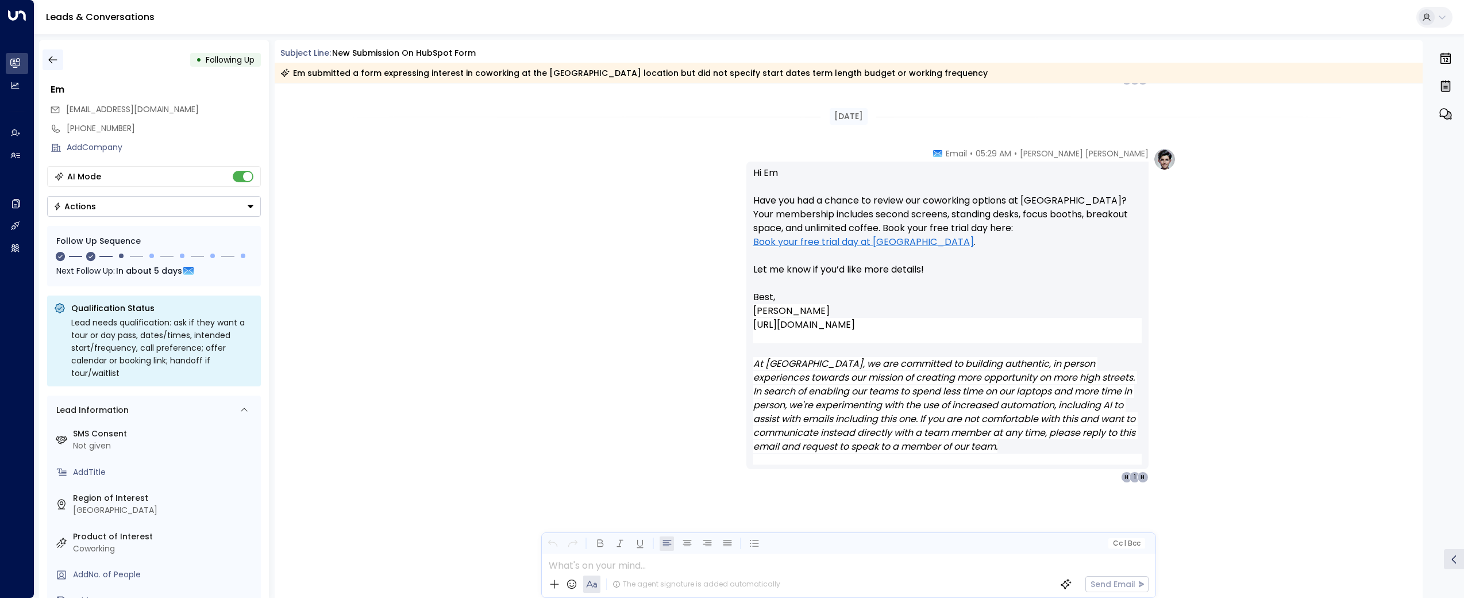
click at [44, 63] on button "button" at bounding box center [53, 59] width 21 height 21
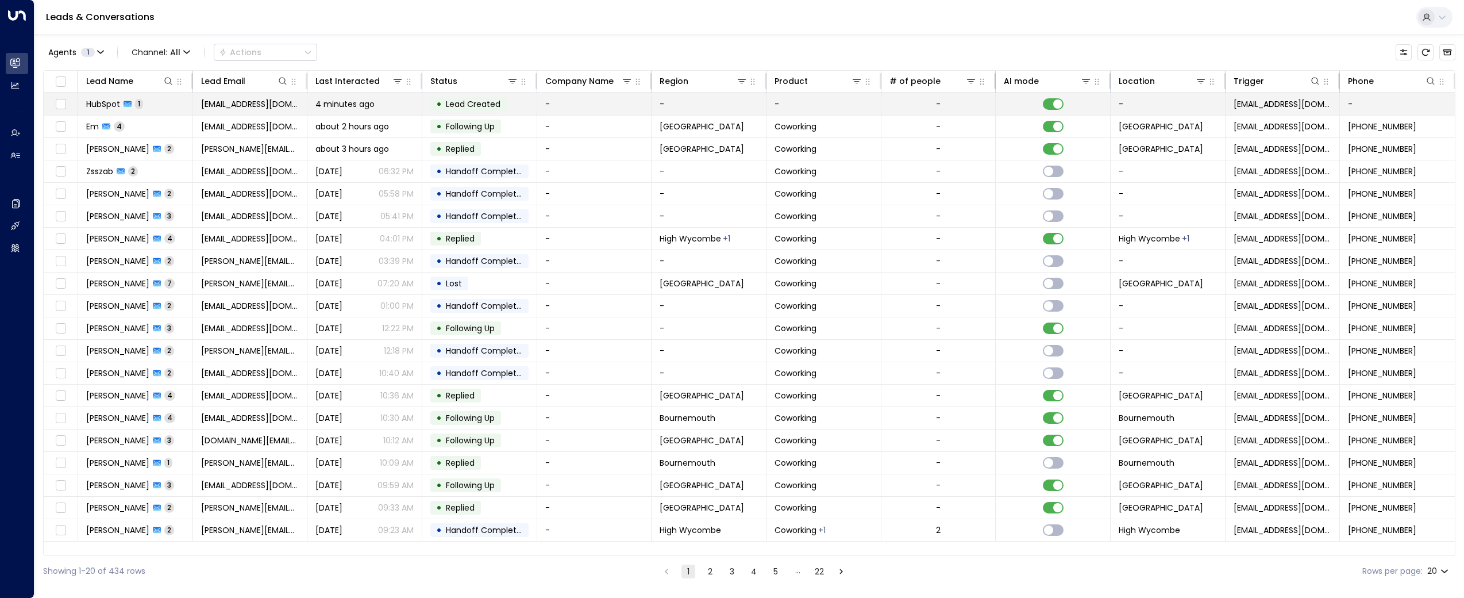
click at [117, 107] on span "HubSpot" at bounding box center [103, 103] width 34 height 11
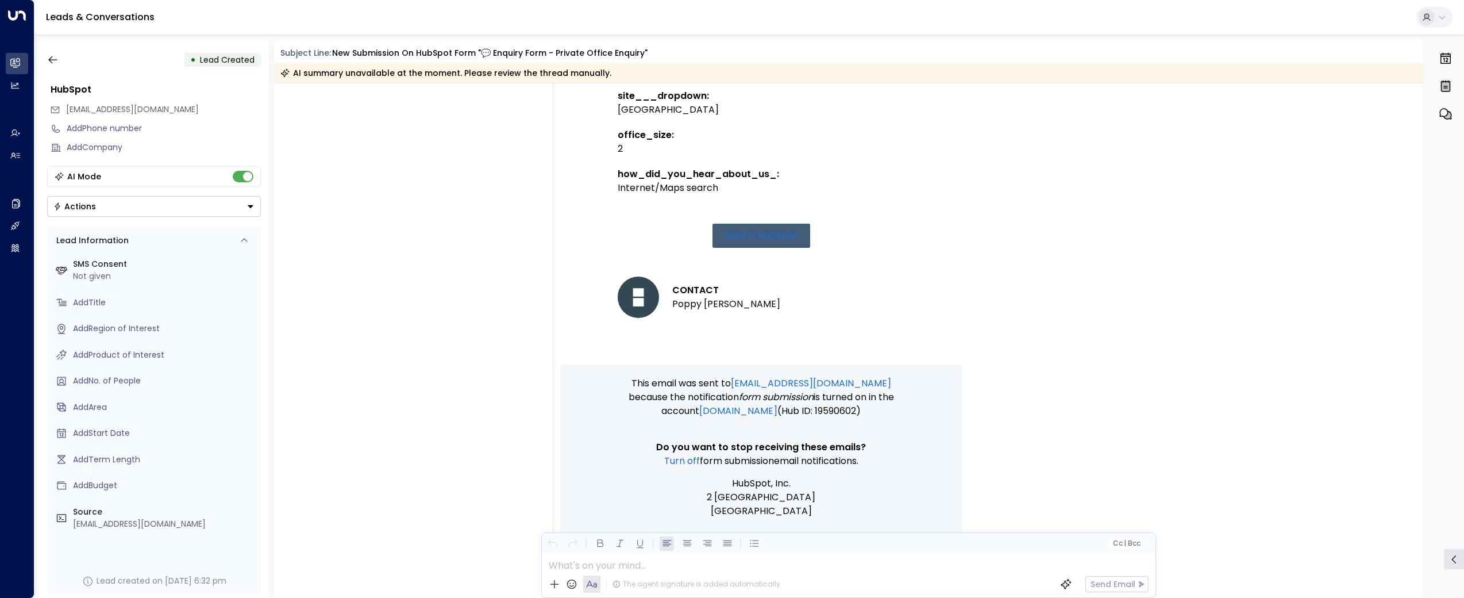
scroll to position [522, 0]
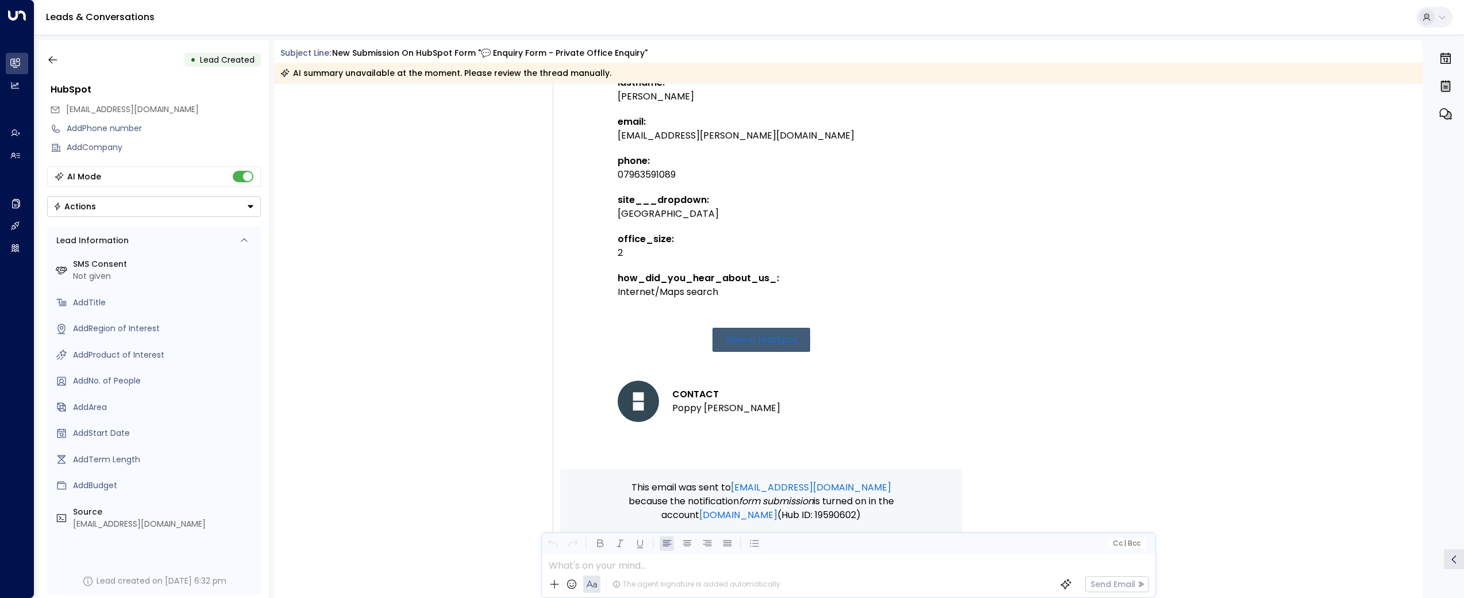
scroll to position [522, 0]
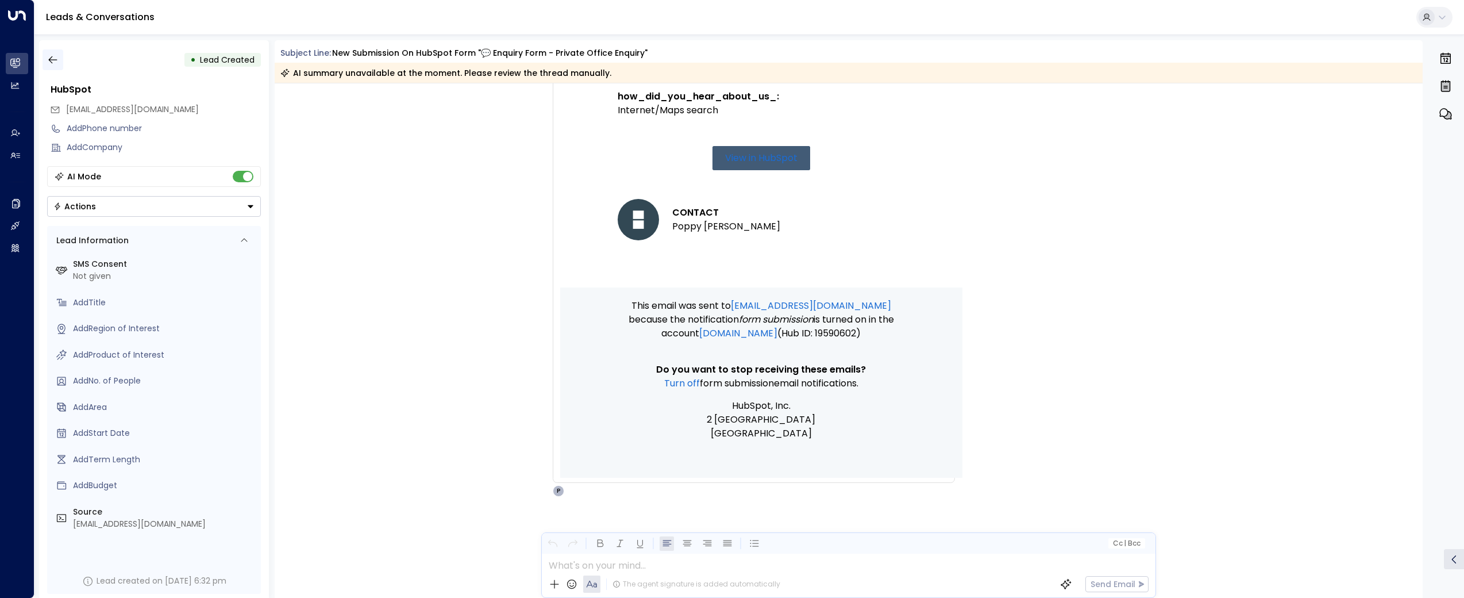
click at [55, 59] on icon "button" at bounding box center [52, 59] width 11 height 11
